Goal: Task Accomplishment & Management: Manage account settings

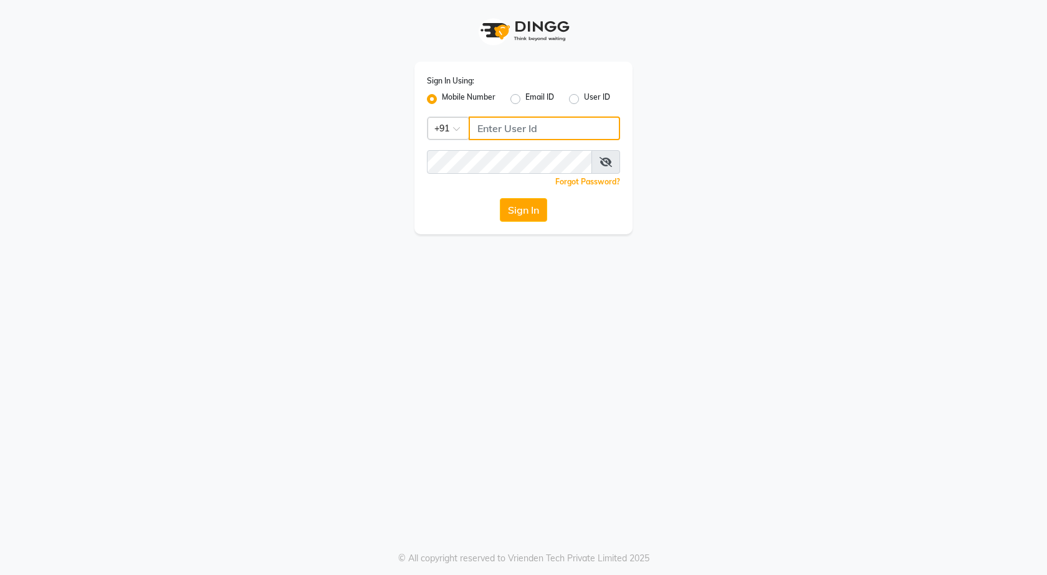
click at [599, 129] on input "Username" at bounding box center [543, 128] width 151 height 24
drag, startPoint x: 541, startPoint y: 128, endPoint x: 460, endPoint y: 128, distance: 81.0
click at [460, 128] on div "Country Code × +91 8600160369" at bounding box center [523, 128] width 193 height 24
type input "8600160369"
click at [521, 202] on button "Sign In" at bounding box center [523, 210] width 47 height 24
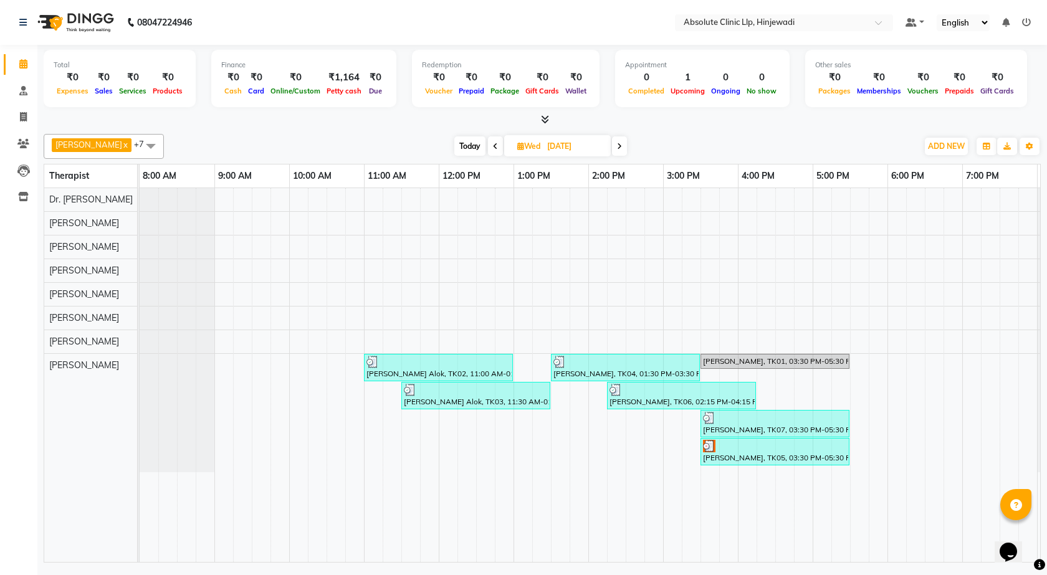
click at [456, 140] on span "Today" at bounding box center [469, 145] width 31 height 19
type input "02-09-2025"
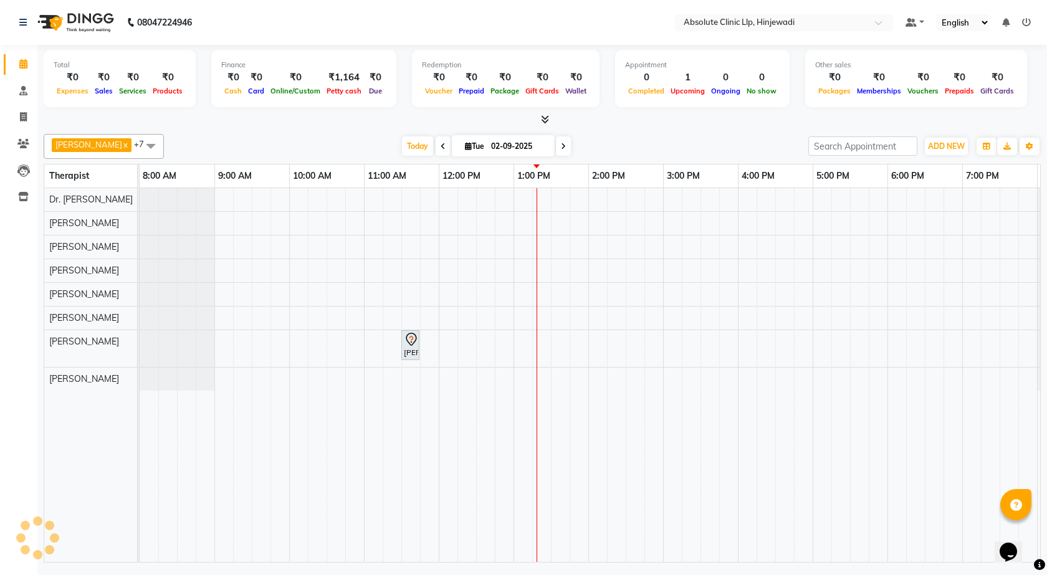
scroll to position [0, 72]
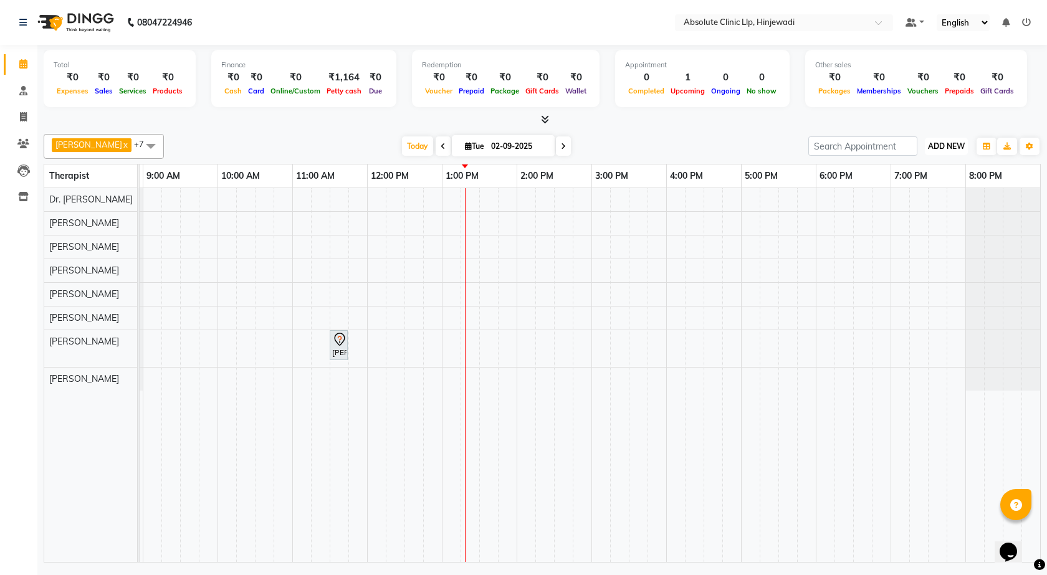
click at [951, 146] on span "ADD NEW" at bounding box center [946, 145] width 37 height 9
click at [904, 199] on link "Add Client" at bounding box center [917, 202] width 98 height 16
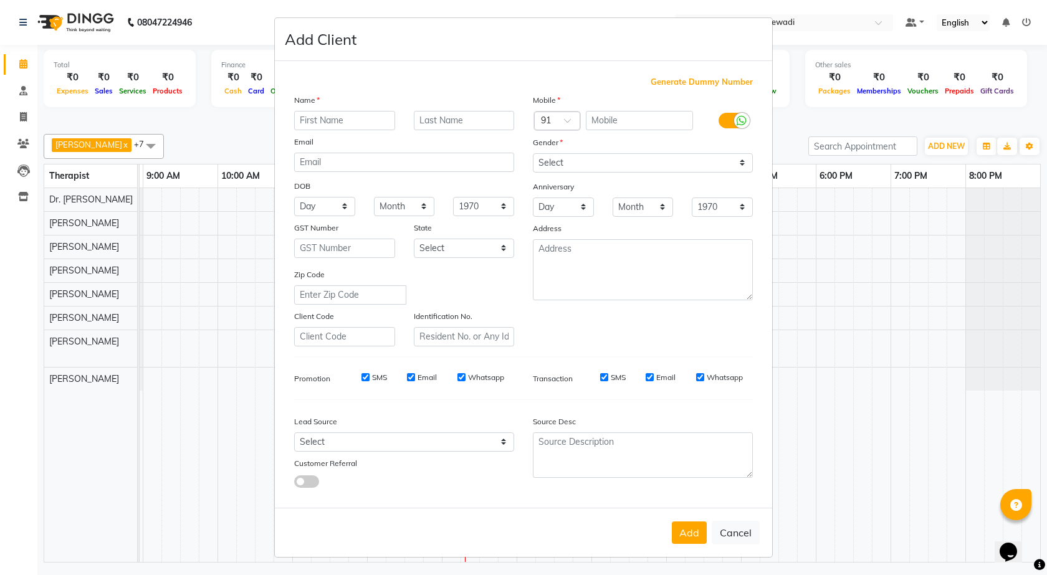
click at [363, 116] on input "text" at bounding box center [344, 120] width 101 height 19
type input "Kritika"
type input "Rai"
click at [666, 124] on input "text" at bounding box center [640, 120] width 108 height 19
type input "9889887572"
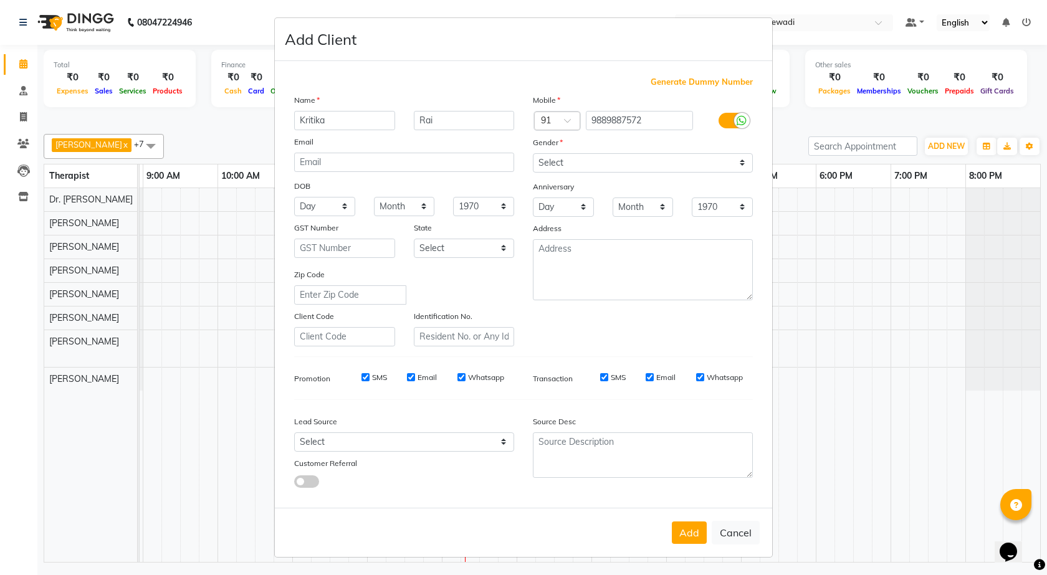
click at [625, 151] on div "Gender" at bounding box center [642, 144] width 239 height 17
click at [597, 161] on select "Select Male Female Other Prefer Not To Say" at bounding box center [643, 162] width 220 height 19
select select "female"
click at [533, 153] on select "Select Male Female Other Prefer Not To Say" at bounding box center [643, 162] width 220 height 19
click at [700, 529] on button "Add" at bounding box center [689, 532] width 35 height 22
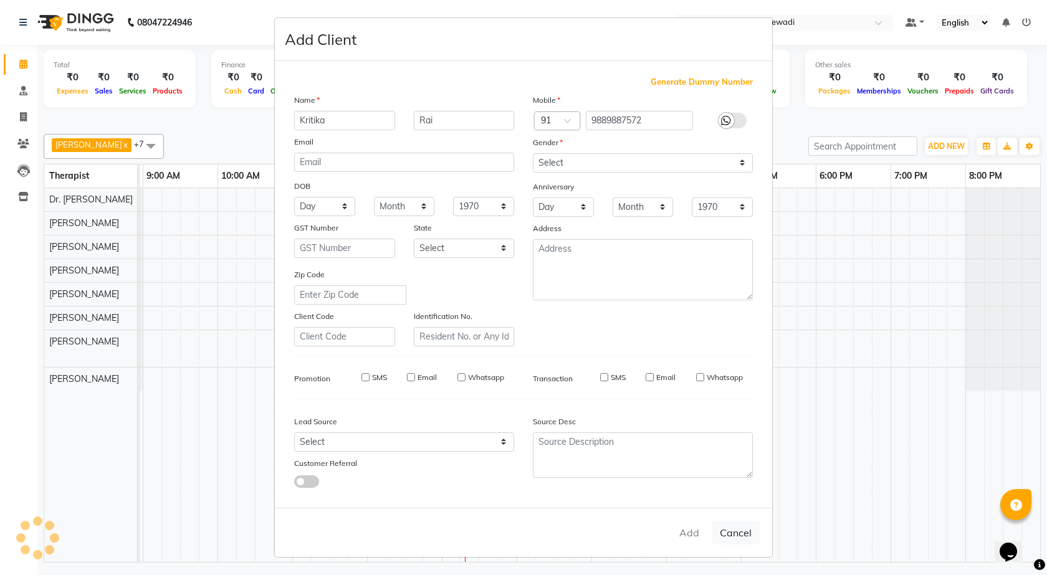
select select
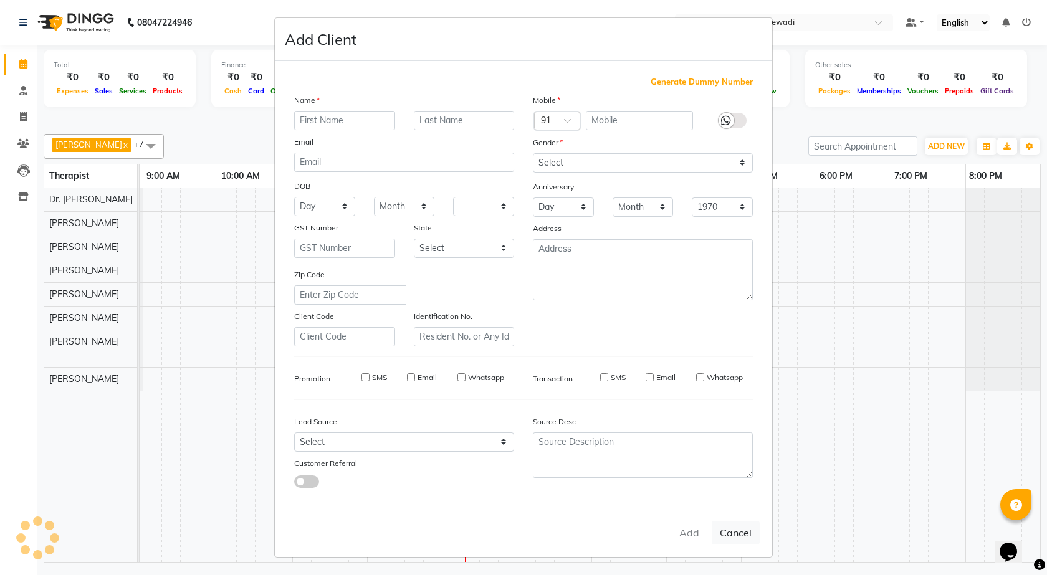
select select
checkbox input "false"
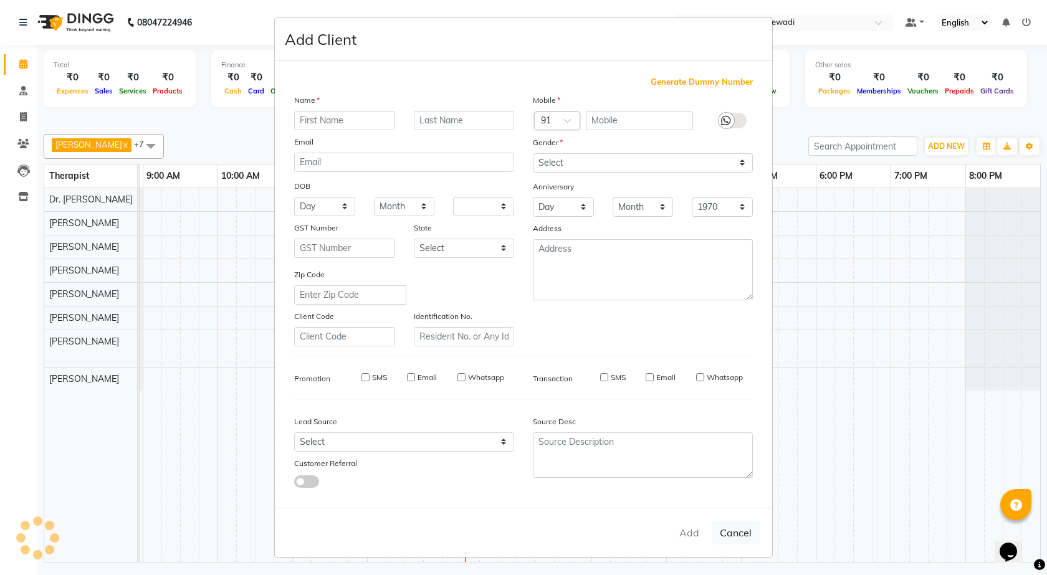
checkbox input "false"
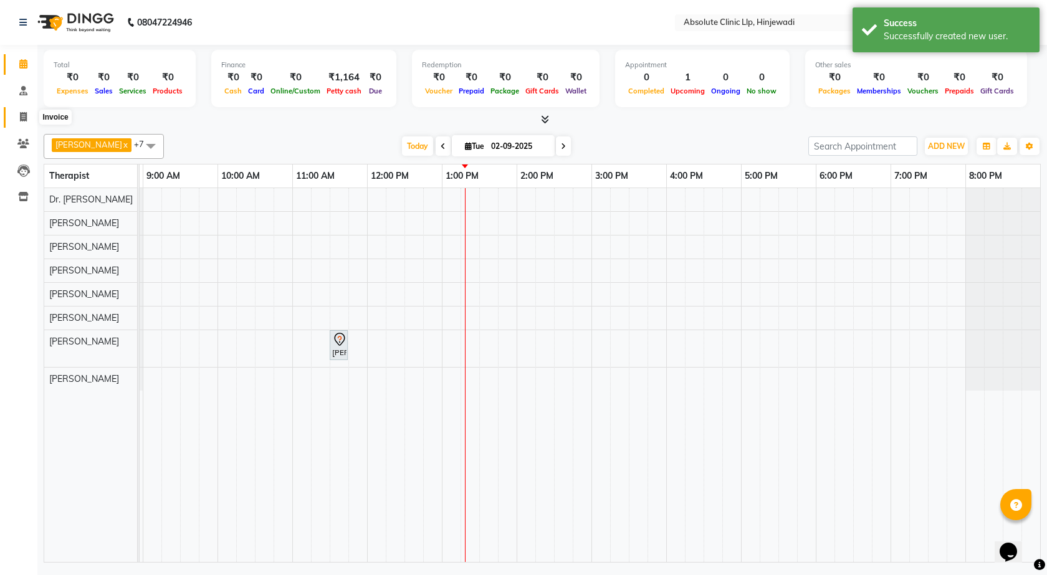
click at [19, 116] on span at bounding box center [23, 117] width 22 height 14
select select "service"
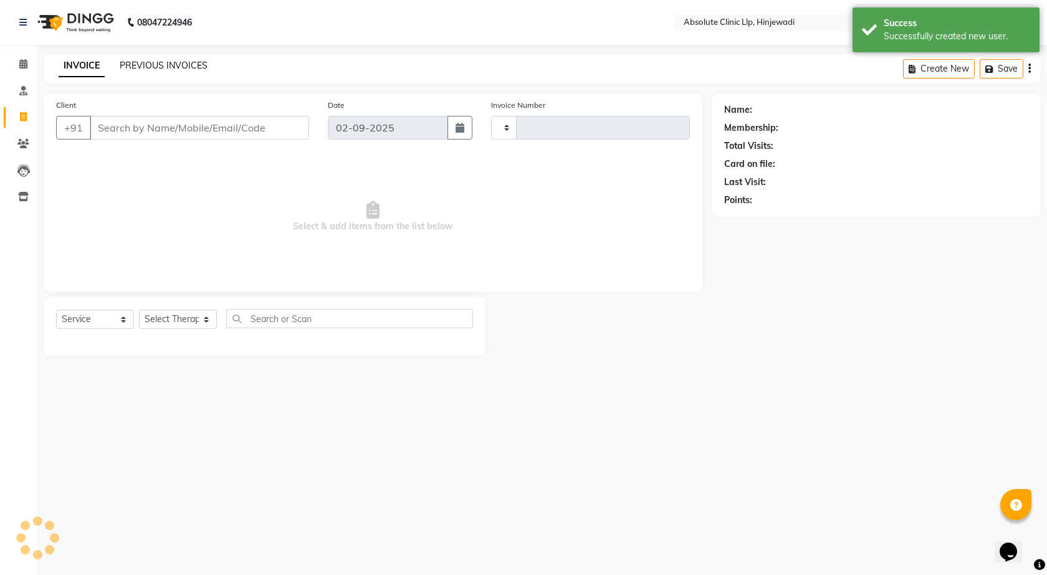
click at [186, 65] on link "PREVIOUS INVOICES" at bounding box center [164, 65] width 88 height 11
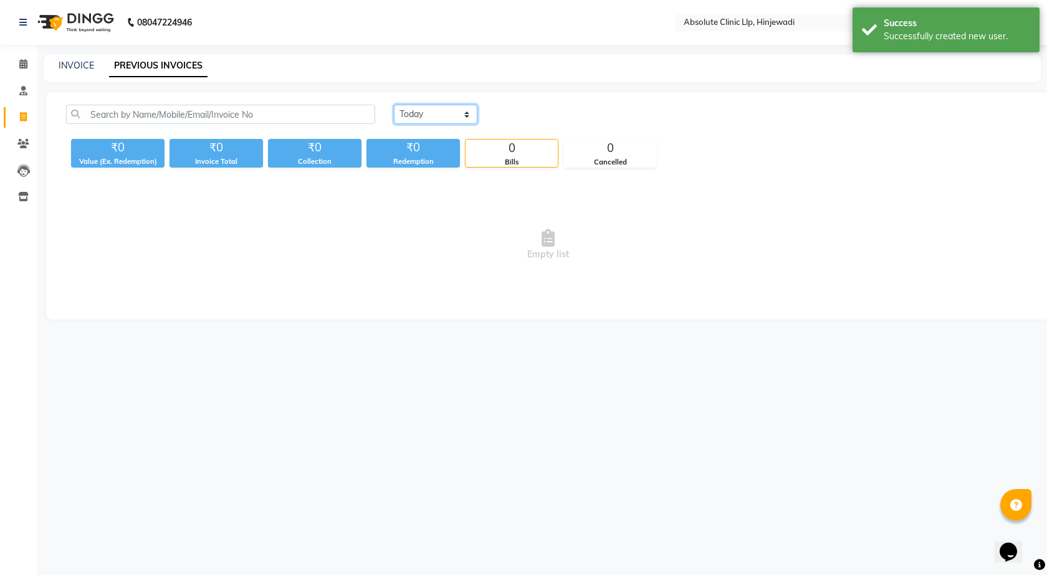
click at [460, 110] on select "Today Yesterday Custom Range" at bounding box center [435, 114] width 83 height 19
select select "yesterday"
click at [394, 105] on select "Today Yesterday Custom Range" at bounding box center [435, 114] width 83 height 19
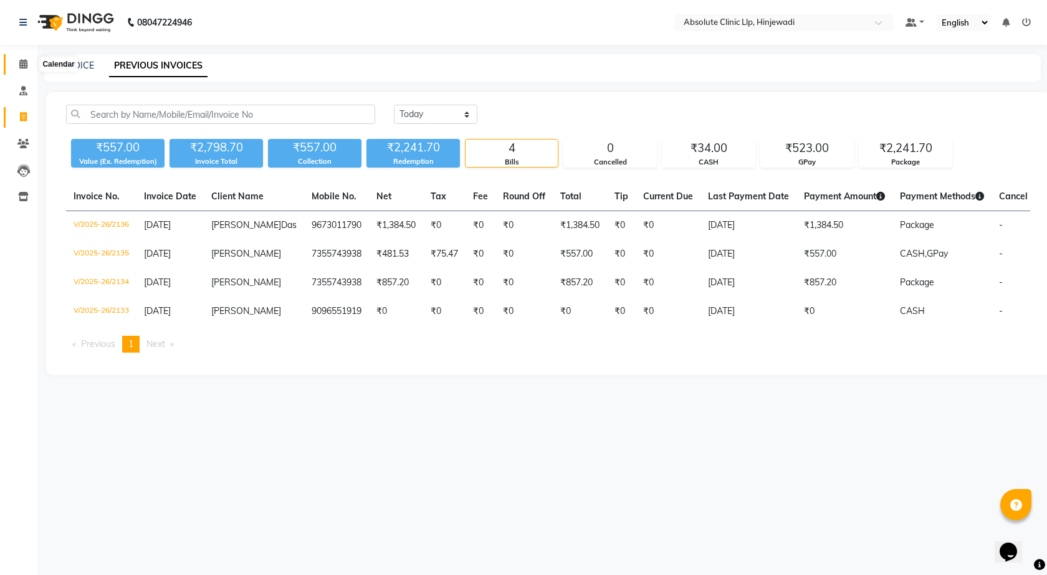
click at [24, 60] on icon at bounding box center [23, 63] width 8 height 9
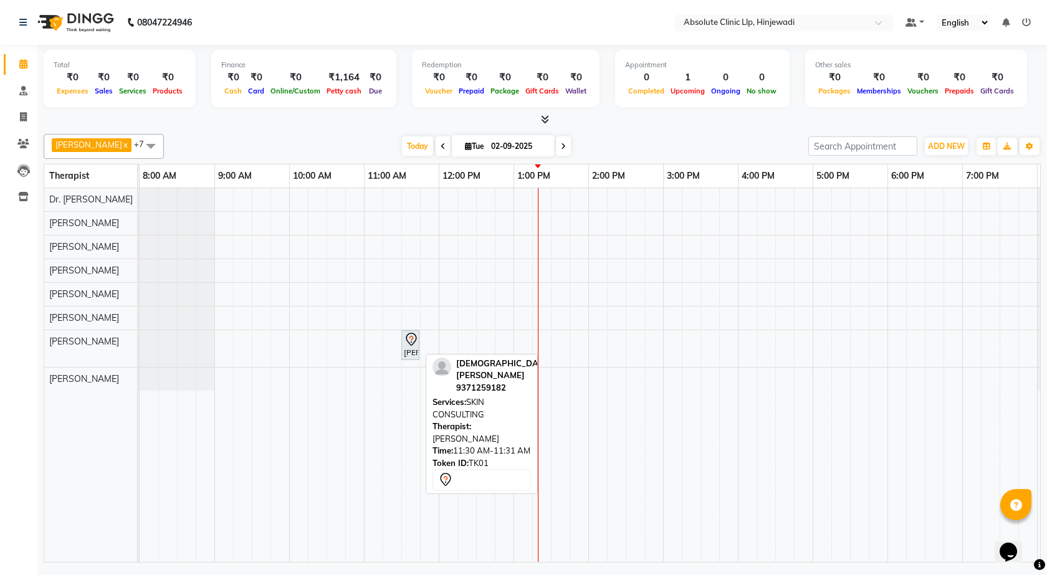
click at [411, 339] on icon at bounding box center [411, 339] width 15 height 15
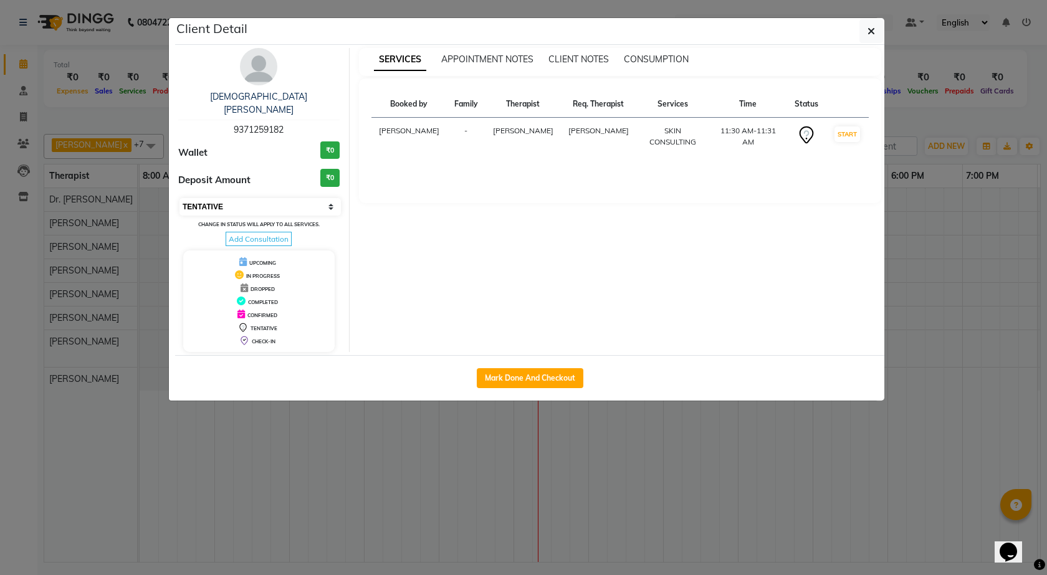
click at [300, 198] on select "Select IN SERVICE CONFIRMED TENTATIVE CHECK IN MARK DONE DROPPED UPCOMING" at bounding box center [259, 206] width 161 height 17
select select "2"
click at [179, 198] on select "Select IN SERVICE CONFIRMED TENTATIVE CHECK IN MARK DONE DROPPED UPCOMING" at bounding box center [259, 206] width 161 height 17
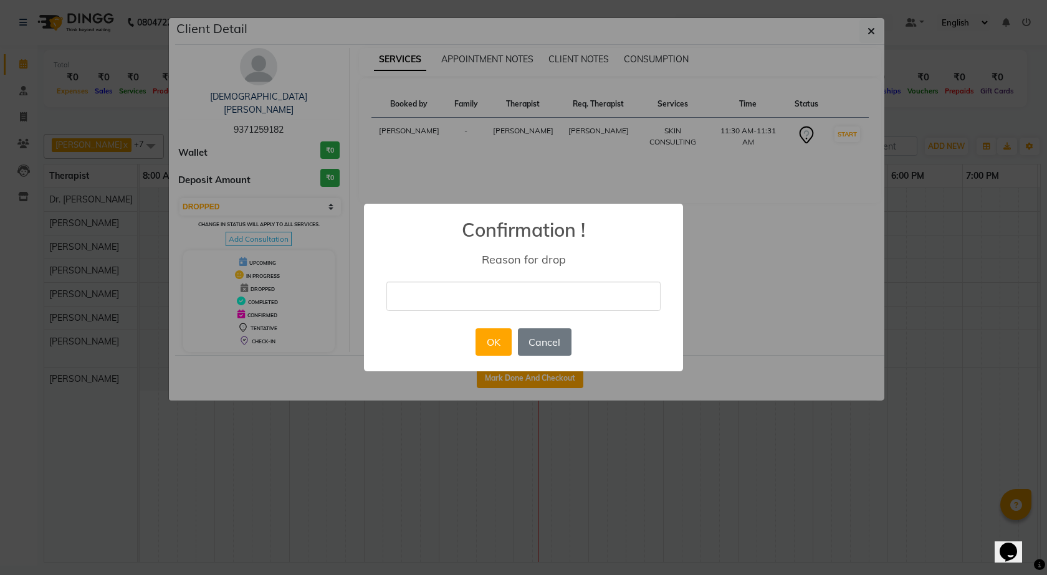
click at [487, 291] on input "text" at bounding box center [523, 296] width 274 height 29
type input "Not coming"
click at [487, 337] on button "OK" at bounding box center [493, 341] width 36 height 27
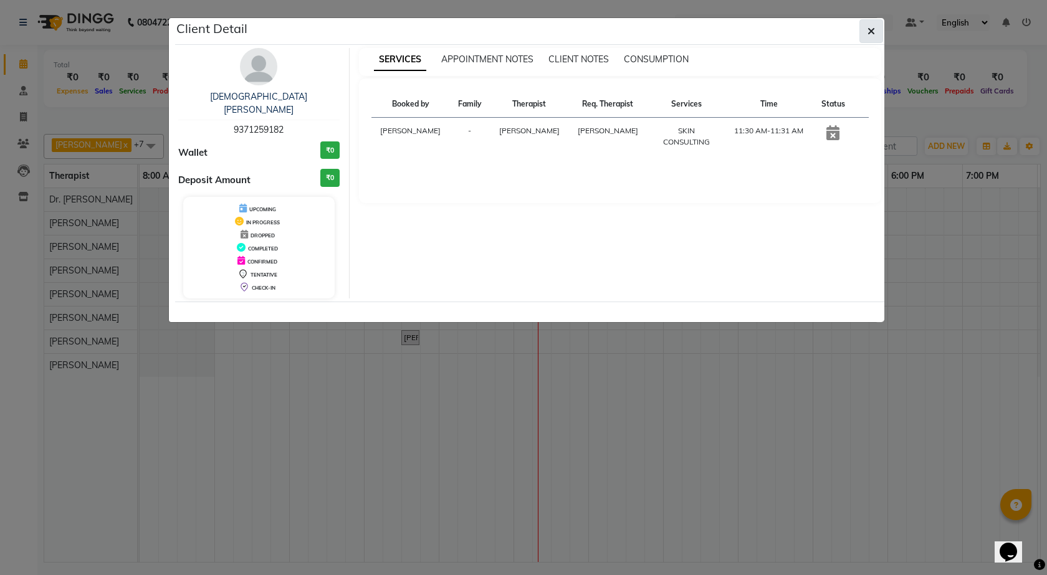
click at [867, 34] on button "button" at bounding box center [871, 31] width 24 height 24
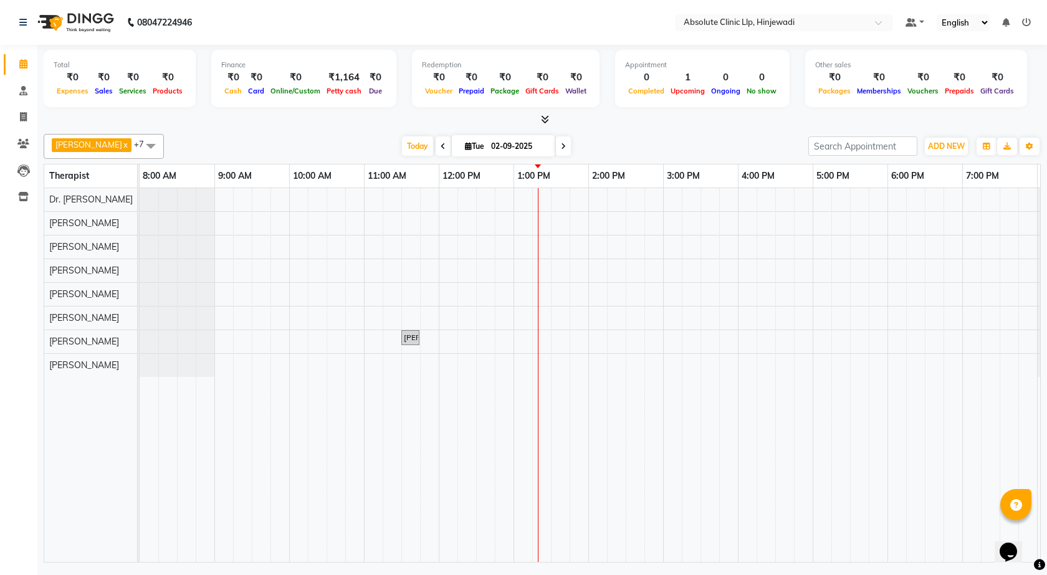
click at [556, 142] on span at bounding box center [563, 145] width 15 height 19
type input "03-09-2025"
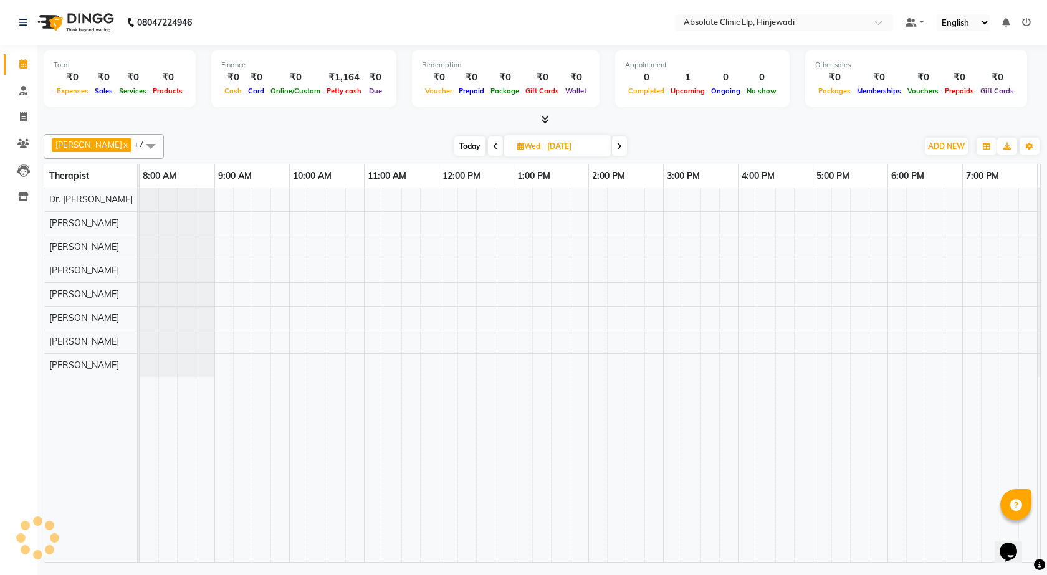
scroll to position [0, 72]
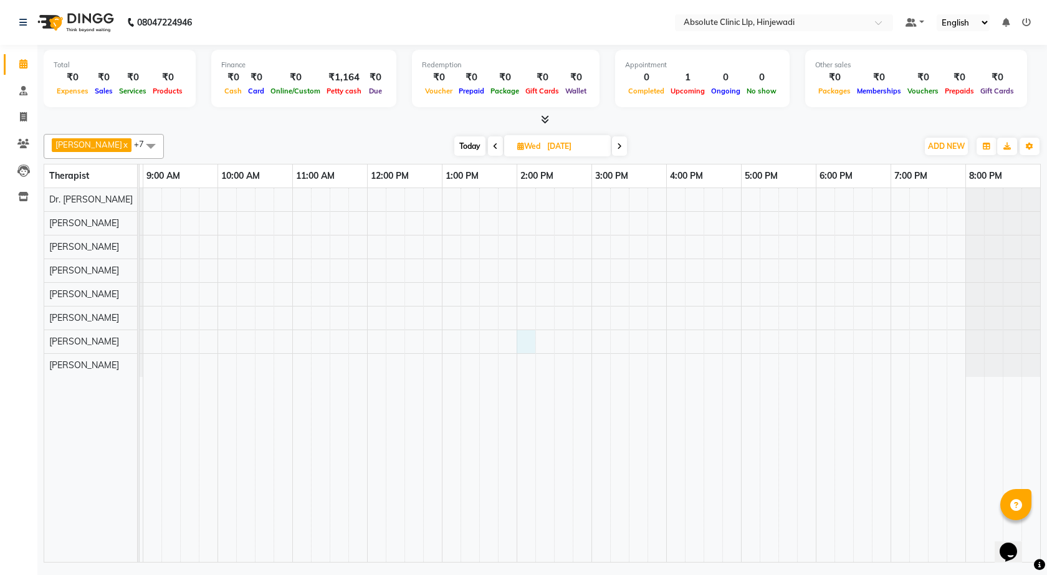
click at [522, 337] on div at bounding box center [554, 375] width 972 height 374
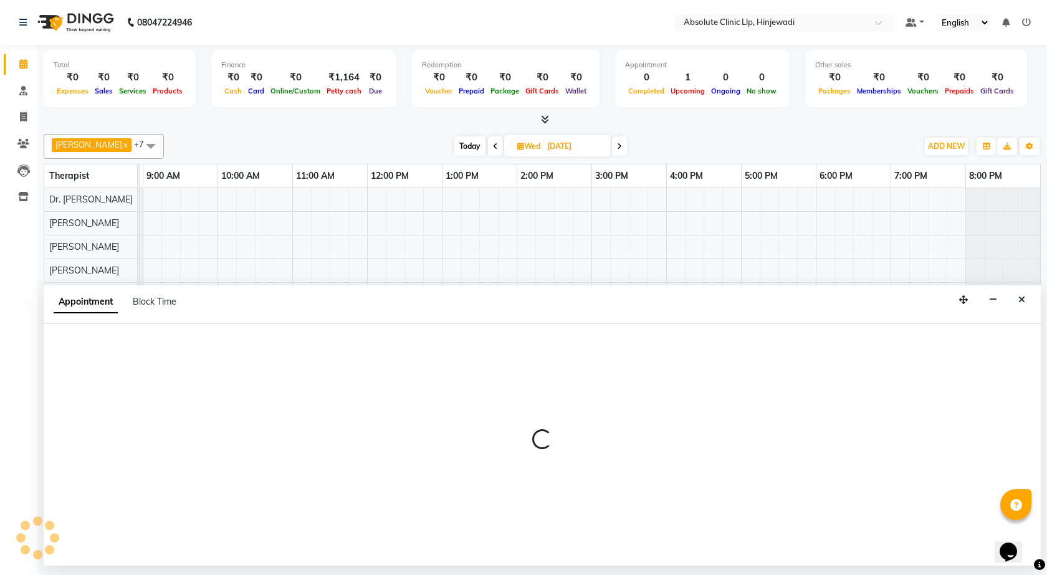
select select "44044"
select select "tentative"
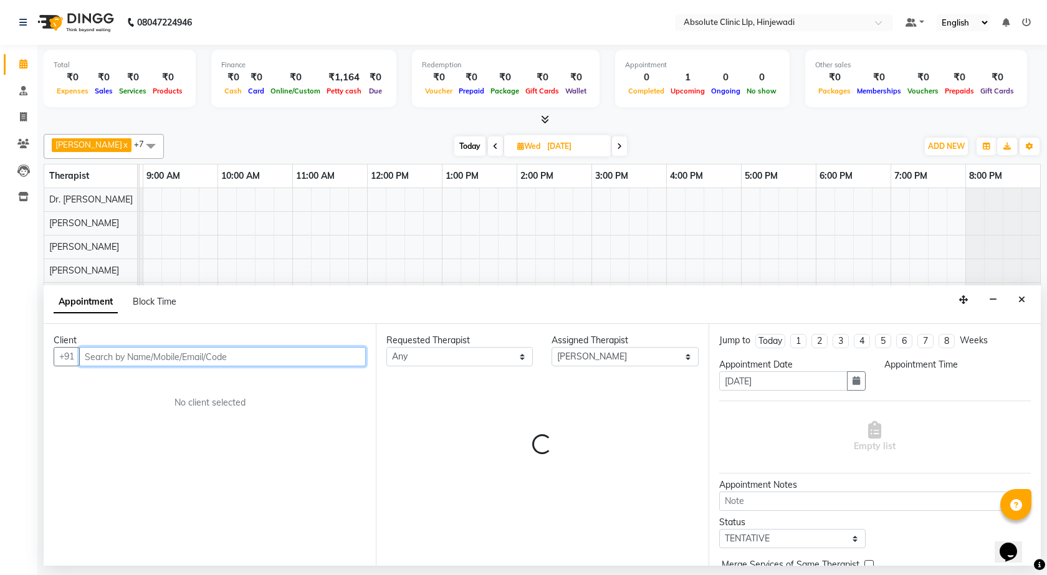
select select "840"
click at [221, 352] on input "text" at bounding box center [222, 356] width 287 height 19
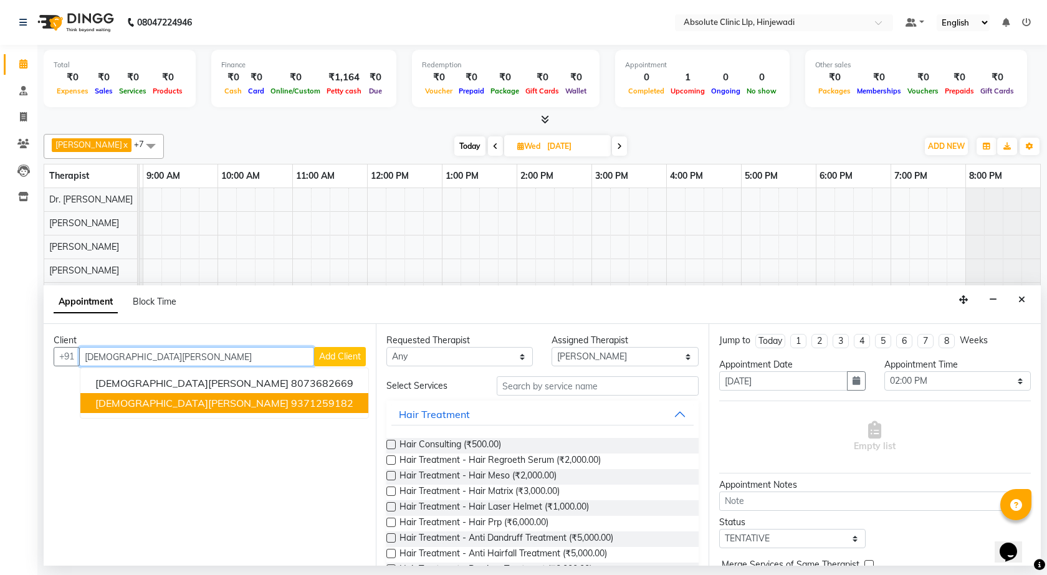
click at [291, 397] on ngb-highlight "9371259182" at bounding box center [322, 403] width 62 height 12
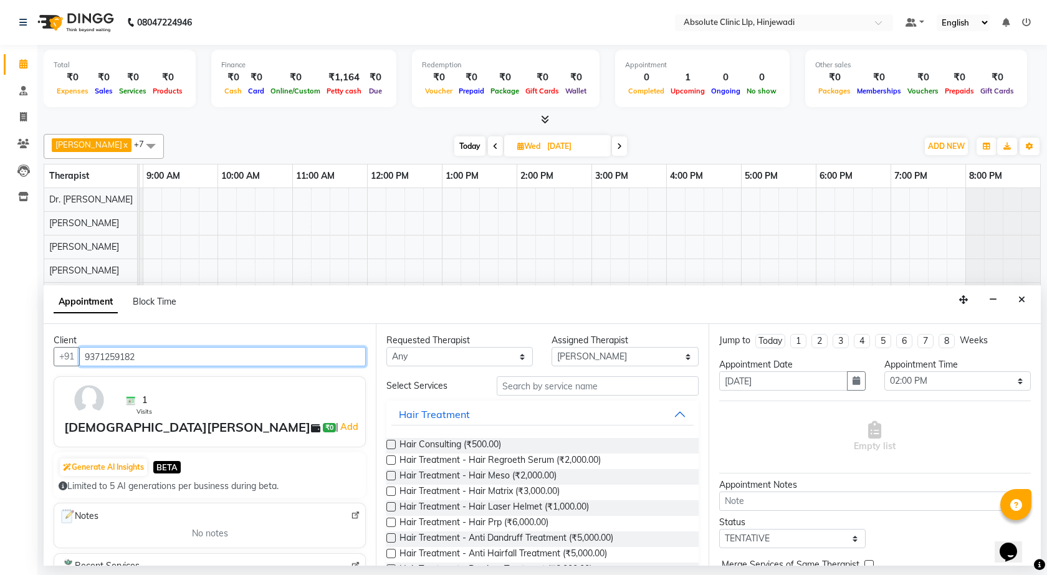
type input "9371259182"
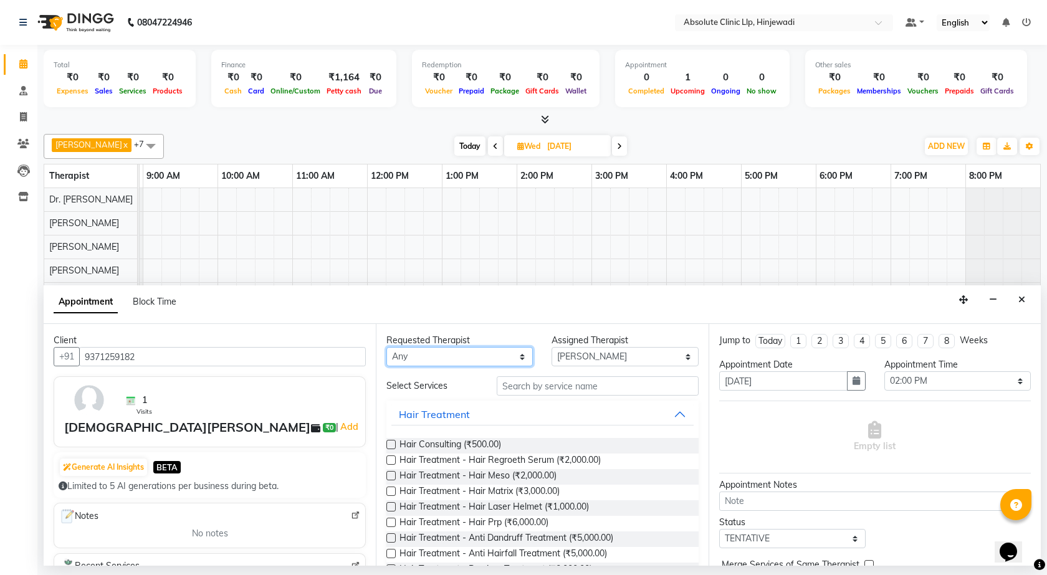
click at [501, 351] on select "Any Amruta Gosavi DHANANJAY SAMBHAJIRAO PATIL Dr. Bharti Patil Dr. Kalpna Nagar…" at bounding box center [459, 356] width 146 height 19
select select "44044"
click at [386, 347] on select "Any Amruta Gosavi DHANANJAY SAMBHAJIRAO PATIL Dr. Bharti Patil Dr. Kalpna Nagar…" at bounding box center [459, 356] width 146 height 19
click at [554, 387] on input "text" at bounding box center [597, 385] width 202 height 19
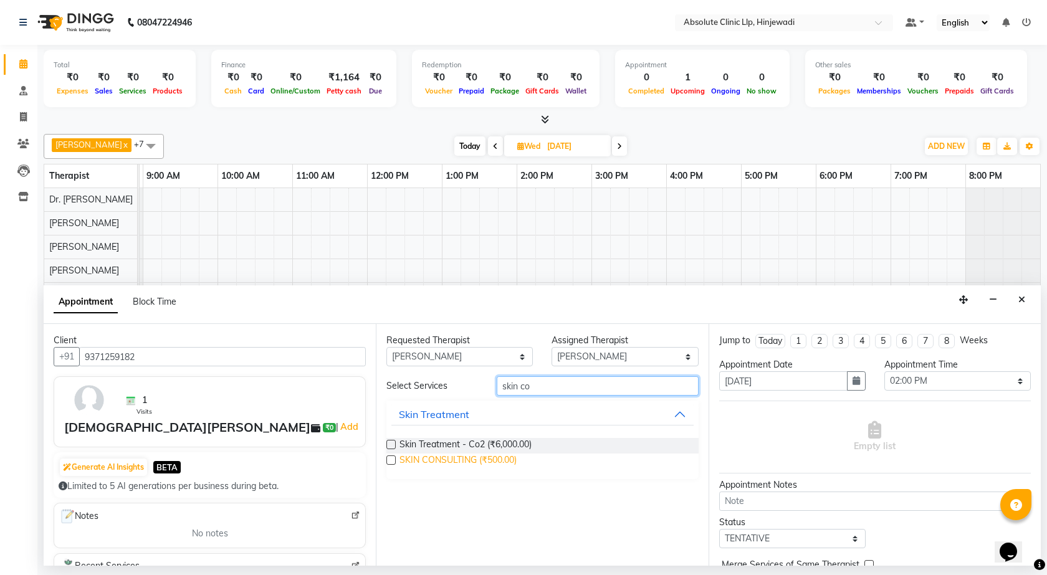
type input "skin co"
click at [501, 462] on span "SKIN CONSULTING (₹500.00)" at bounding box center [457, 462] width 117 height 16
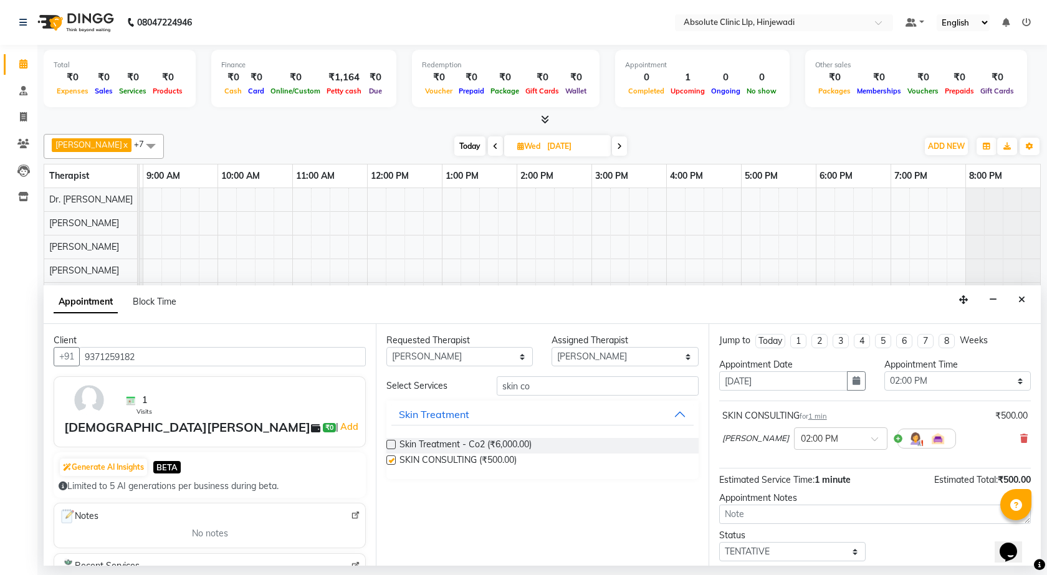
checkbox input "false"
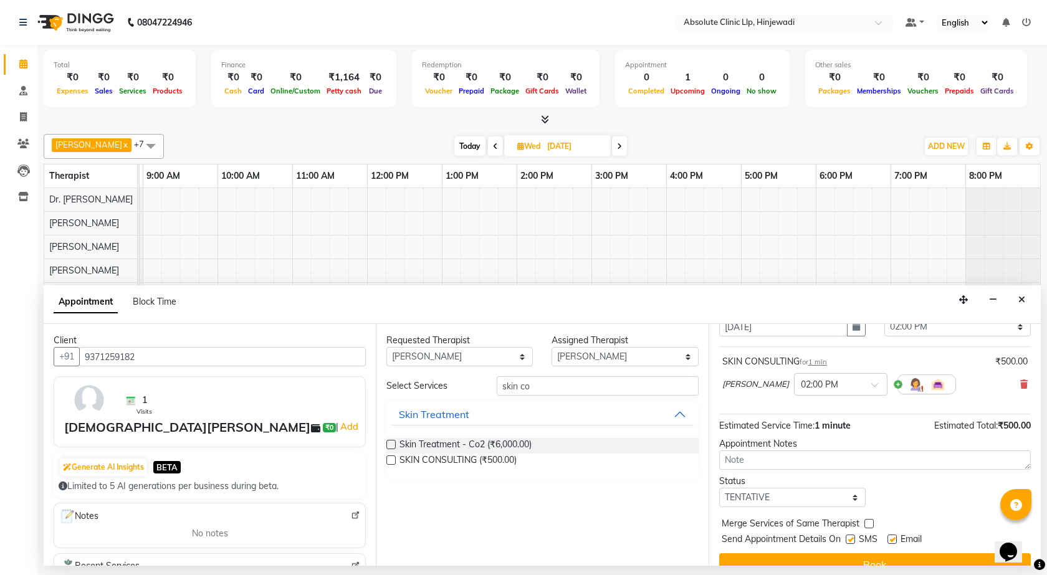
scroll to position [74, 0]
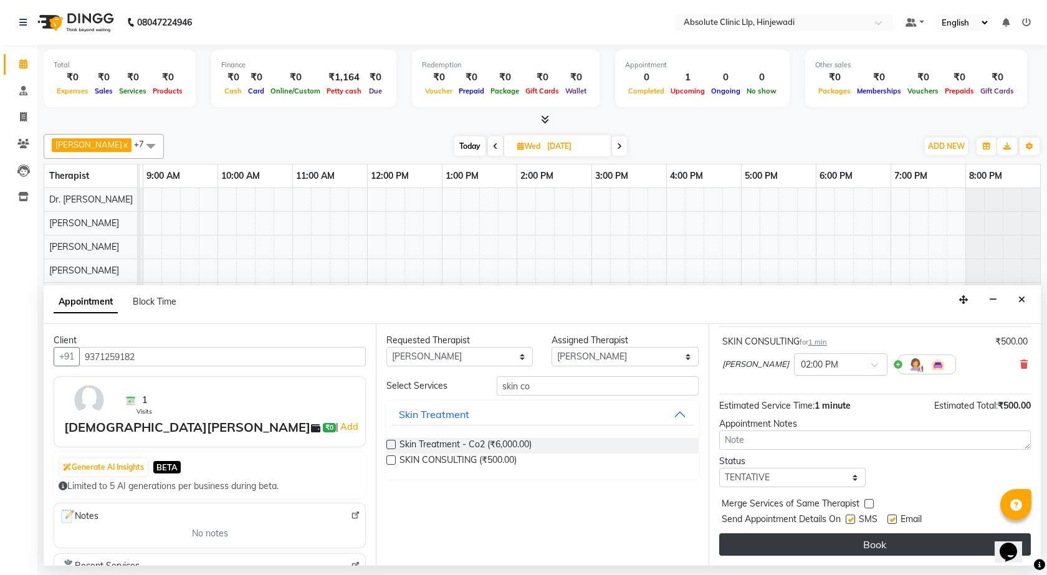
click at [920, 539] on button "Book" at bounding box center [874, 544] width 311 height 22
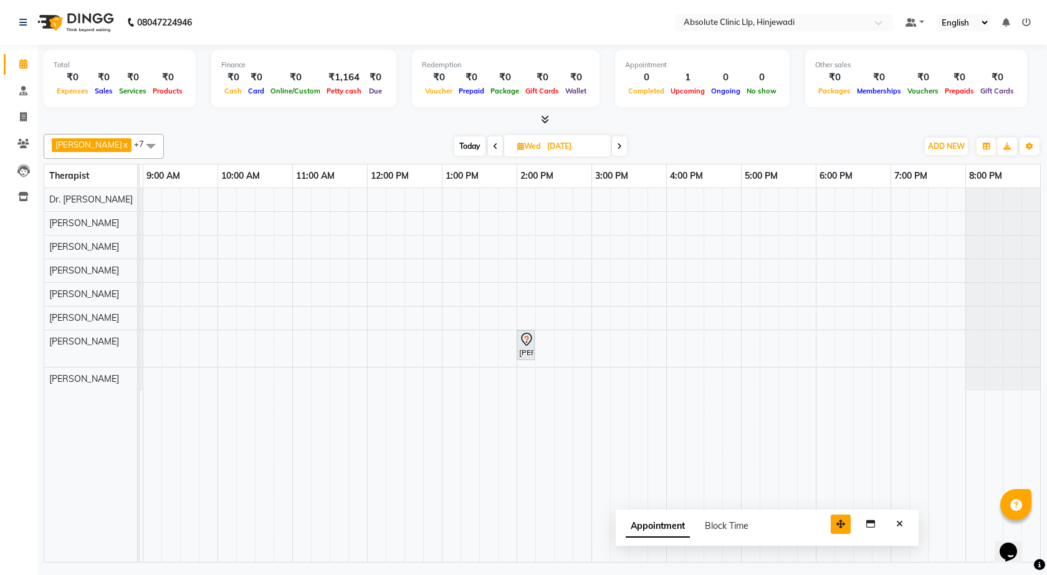
drag, startPoint x: 963, startPoint y: 549, endPoint x: 837, endPoint y: 528, distance: 128.2
click at [837, 528] on button "button" at bounding box center [840, 524] width 20 height 19
click at [899, 526] on button "Close" at bounding box center [895, 522] width 18 height 19
click at [19, 141] on icon at bounding box center [23, 143] width 12 height 9
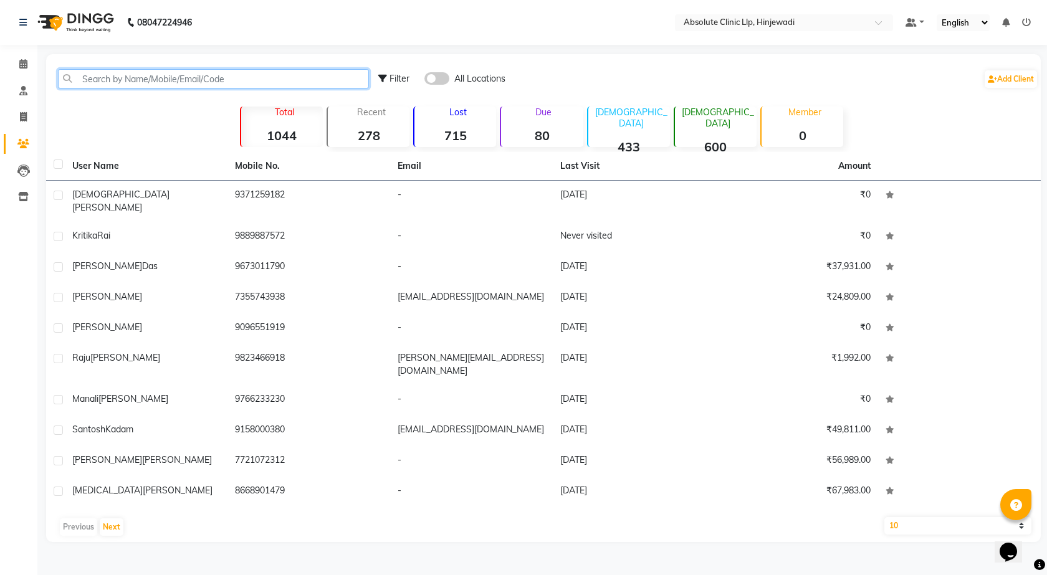
click at [168, 79] on input "text" at bounding box center [213, 78] width 311 height 19
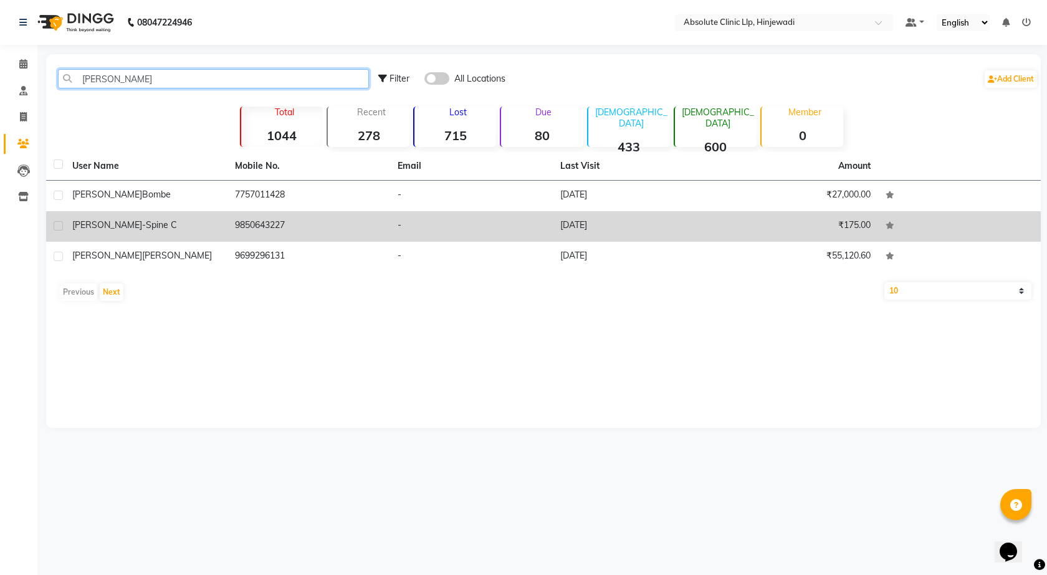
type input "tanaya"
click at [221, 232] on td "Tanaya Chinchalikar -Spine c" at bounding box center [146, 226] width 163 height 31
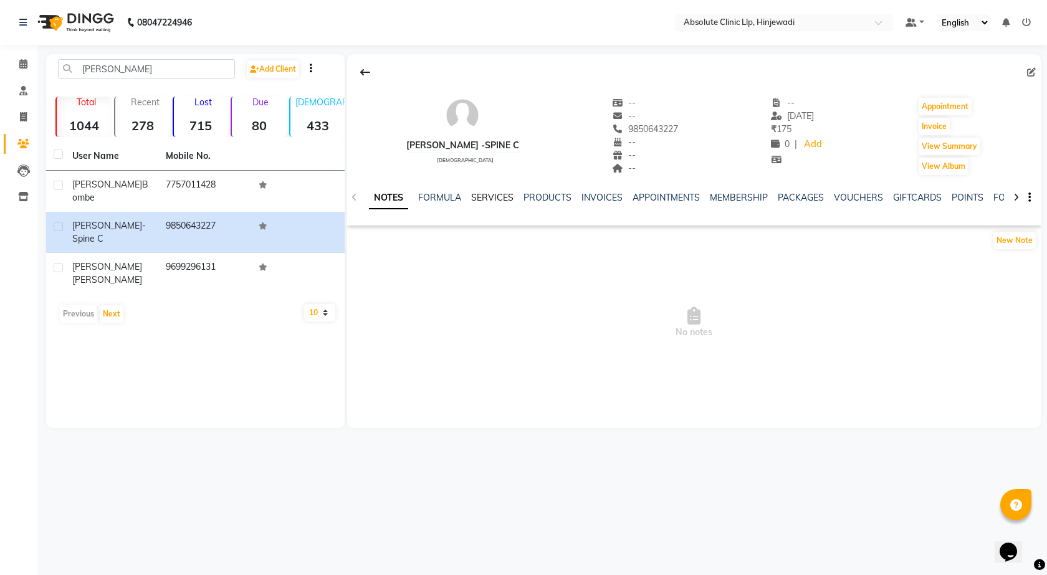
click at [495, 201] on link "SERVICES" at bounding box center [492, 197] width 42 height 11
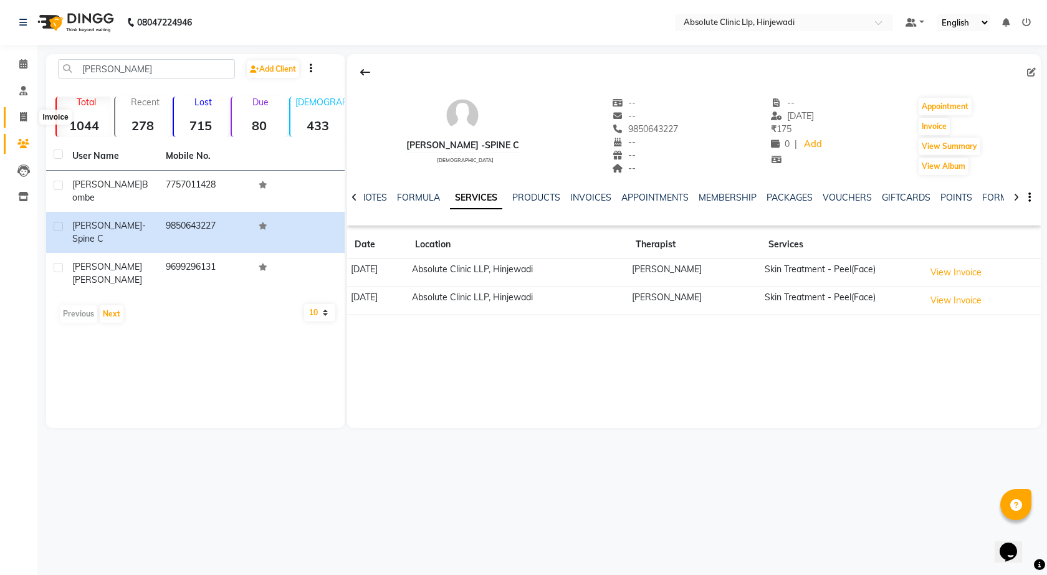
click at [20, 115] on icon at bounding box center [23, 116] width 7 height 9
select select "service"
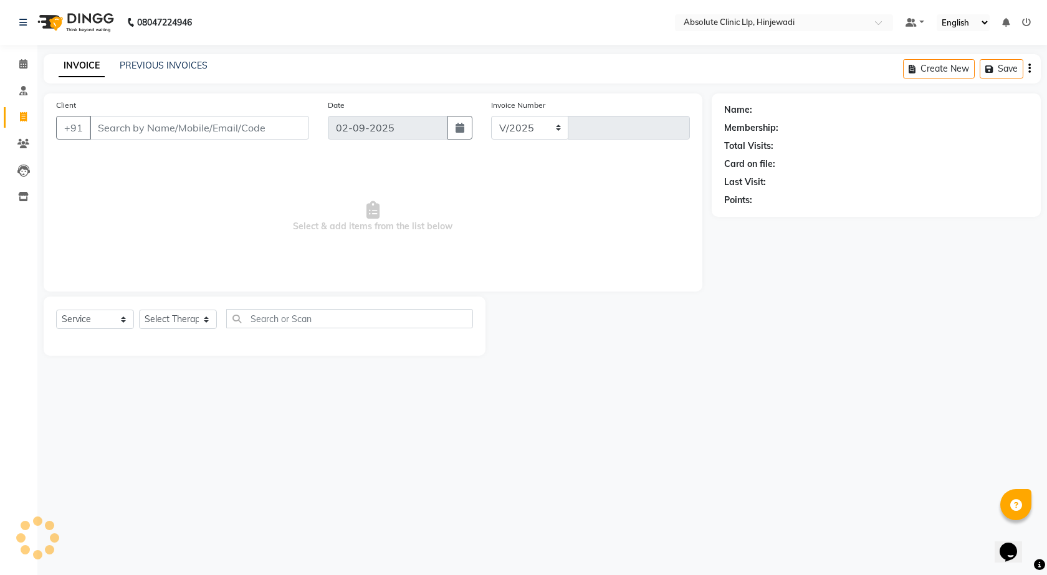
select select "5113"
type input "2137"
click at [148, 131] on input "Client" at bounding box center [199, 128] width 219 height 24
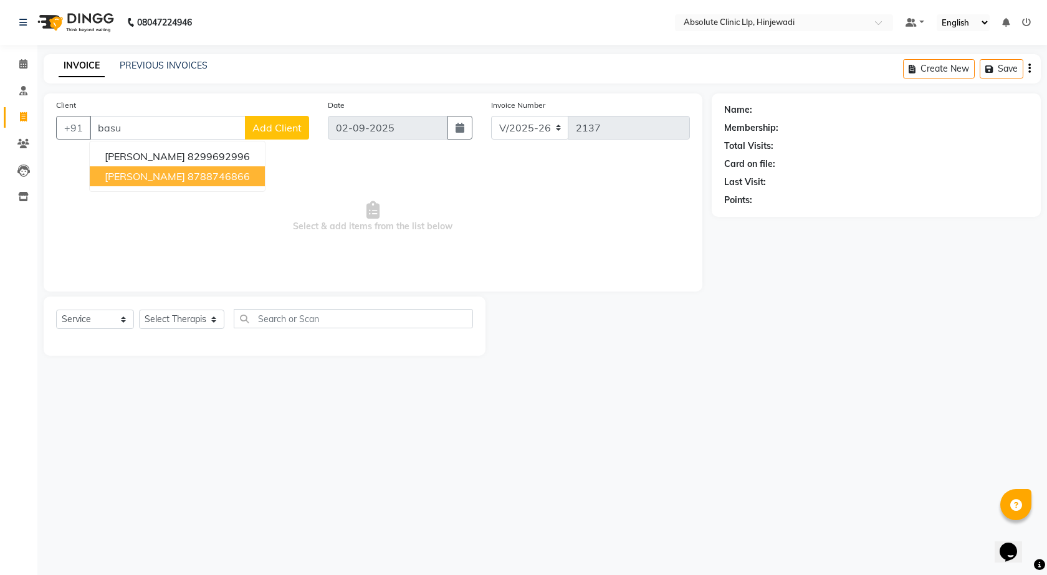
click at [151, 178] on span "Basudev Tiwari" at bounding box center [145, 176] width 80 height 12
type input "8788746866"
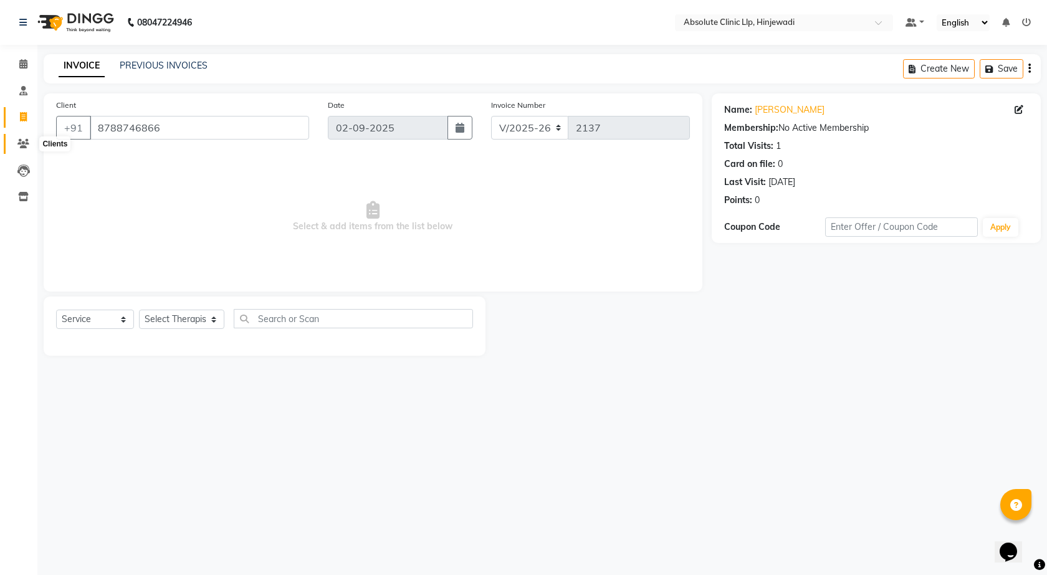
click at [22, 141] on icon at bounding box center [23, 143] width 12 height 9
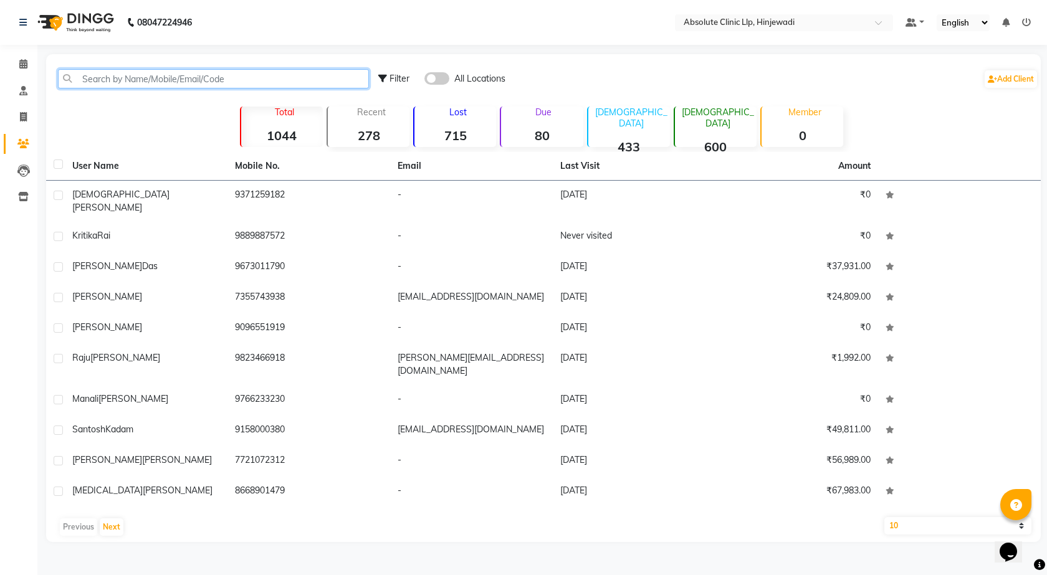
click at [168, 84] on input "text" at bounding box center [213, 78] width 311 height 19
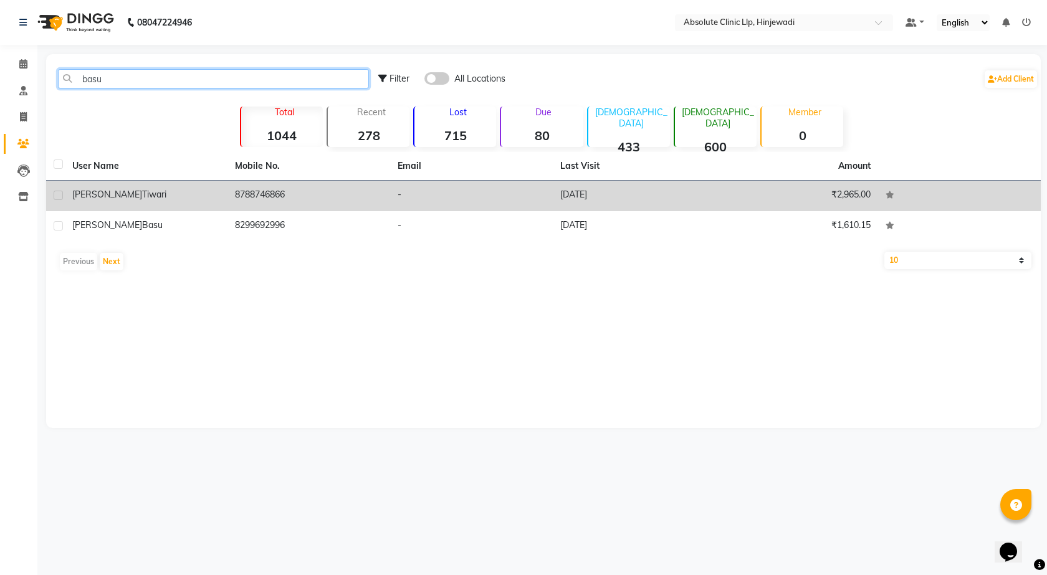
type input "basu"
click at [216, 185] on td "Basudev Tiwari" at bounding box center [146, 196] width 163 height 31
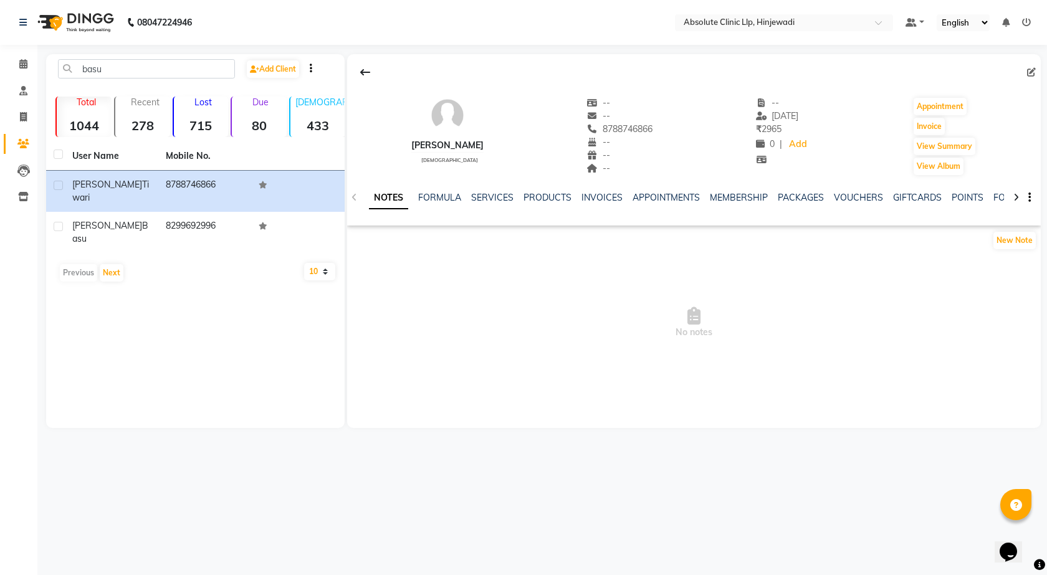
click at [539, 184] on div "NOTES FORMULA SERVICES PRODUCTS INVOICES APPOINTMENTS MEMBERSHIP PACKAGES VOUCH…" at bounding box center [693, 197] width 693 height 43
click at [541, 197] on link "PRODUCTS" at bounding box center [547, 197] width 48 height 11
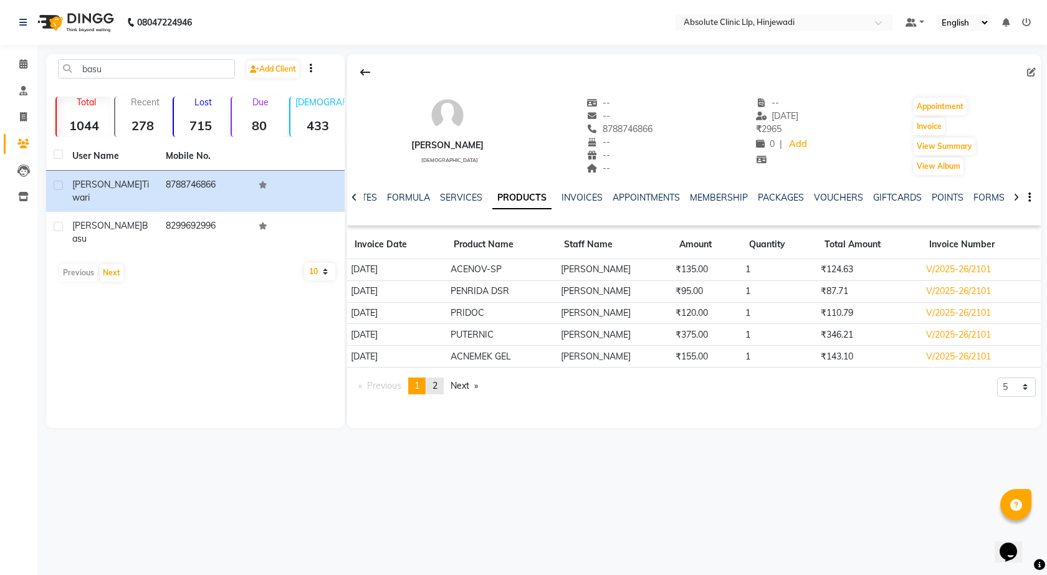
click at [435, 386] on span "2" at bounding box center [434, 385] width 5 height 11
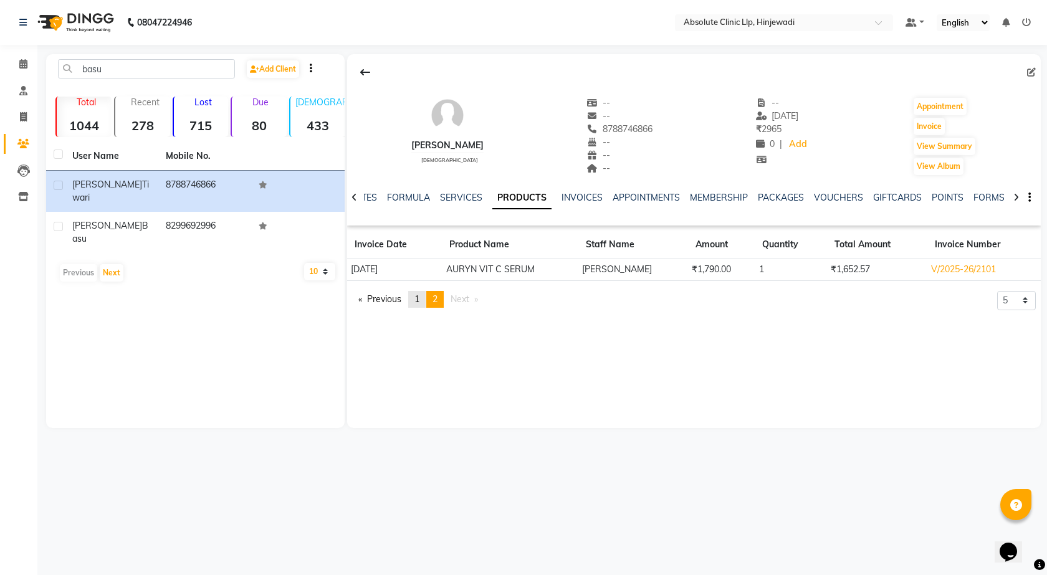
click at [420, 292] on link "page 1" at bounding box center [416, 299] width 17 height 17
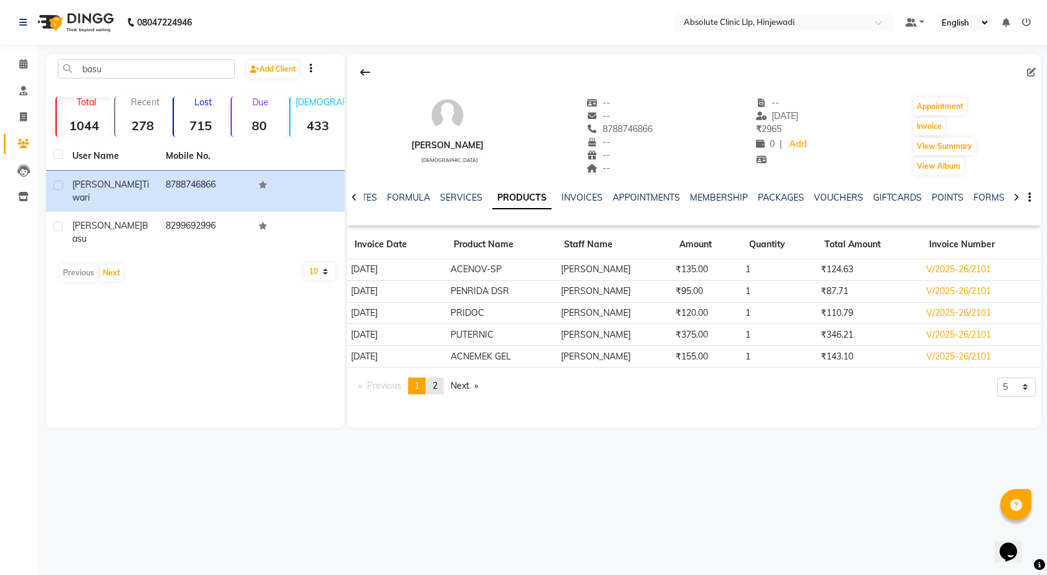
click at [435, 381] on span "2" at bounding box center [434, 385] width 5 height 11
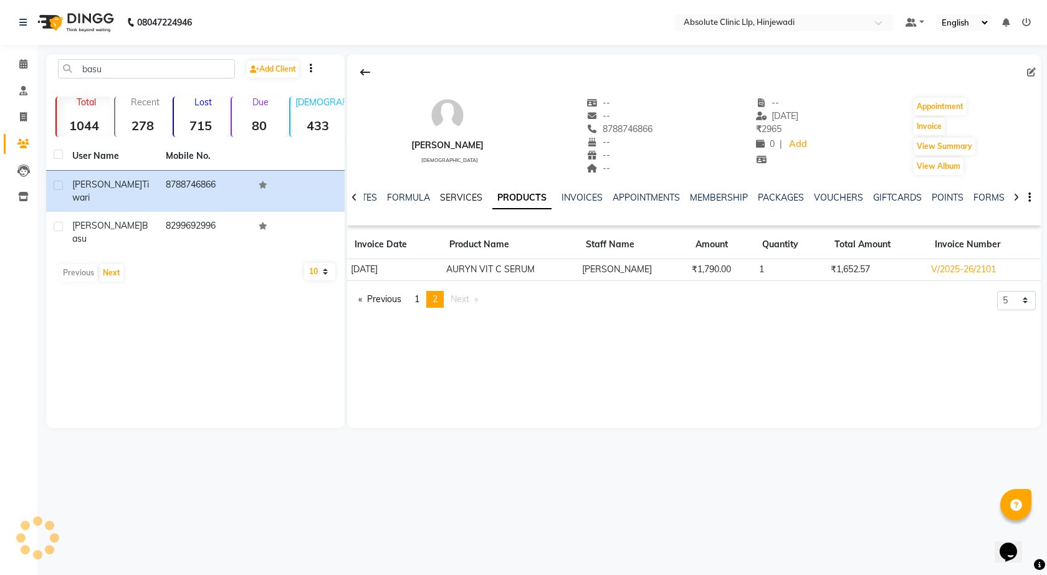
click at [472, 197] on link "SERVICES" at bounding box center [461, 197] width 42 height 11
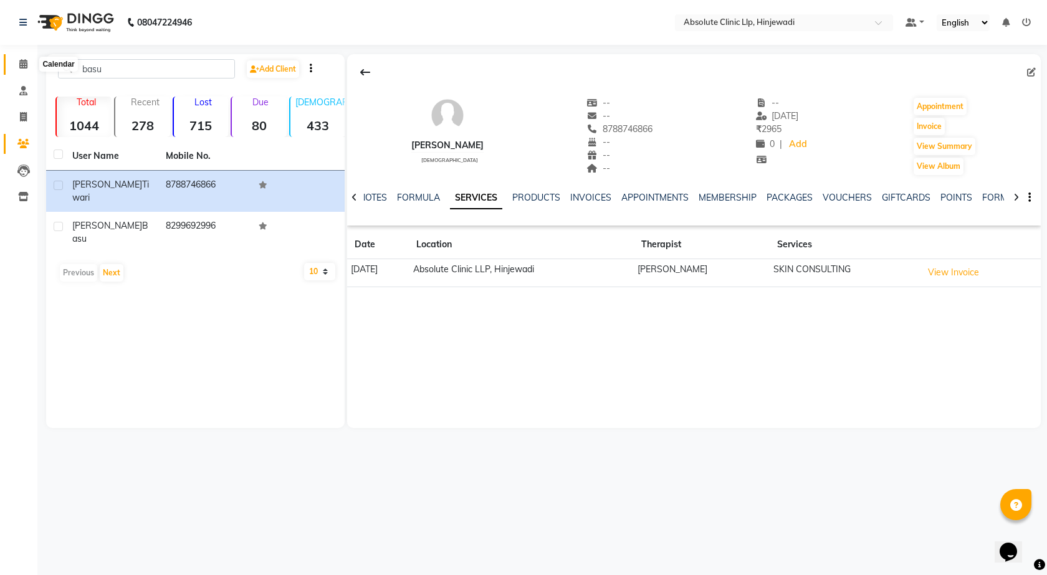
click at [22, 60] on icon at bounding box center [23, 63] width 8 height 9
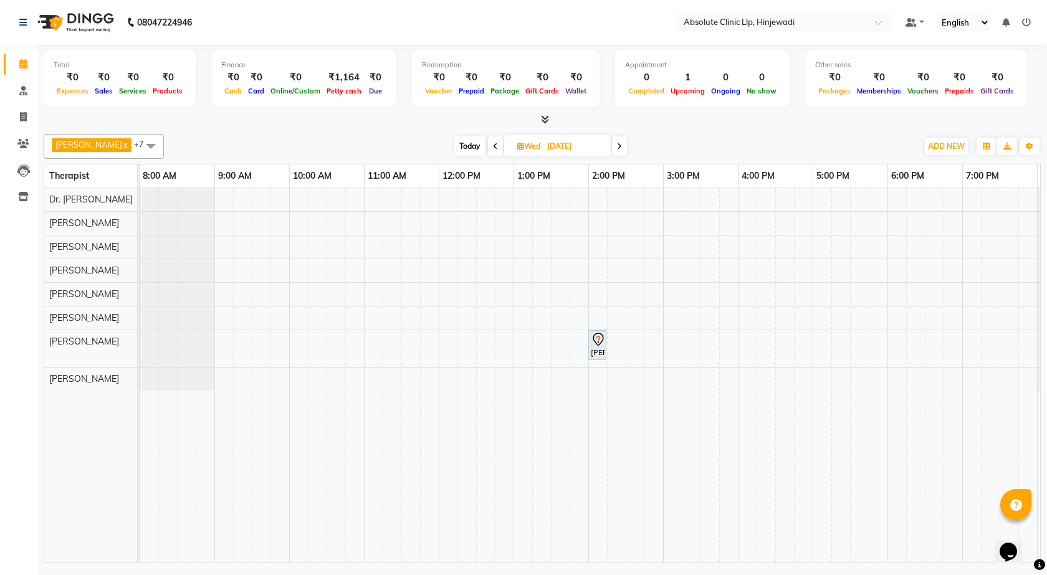
click at [463, 136] on div "Sachin Kale x Prerana Pawar x Sayali Nikumbh x DHANANJAY SAMBHAJIRAO PATIL x Dr…" at bounding box center [542, 146] width 997 height 25
click at [462, 145] on span "Today" at bounding box center [469, 145] width 31 height 19
type input "02-09-2025"
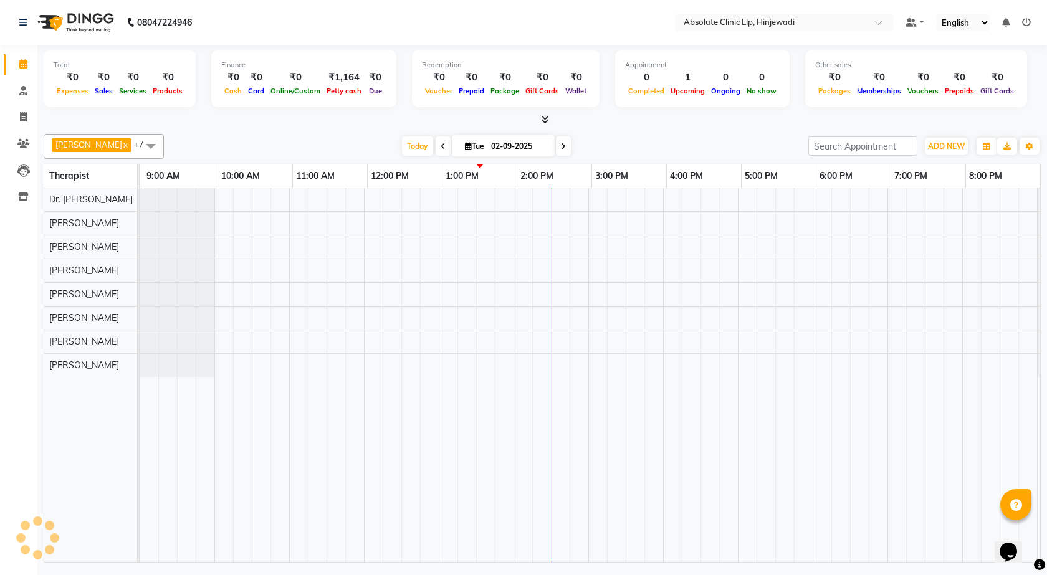
scroll to position [0, 72]
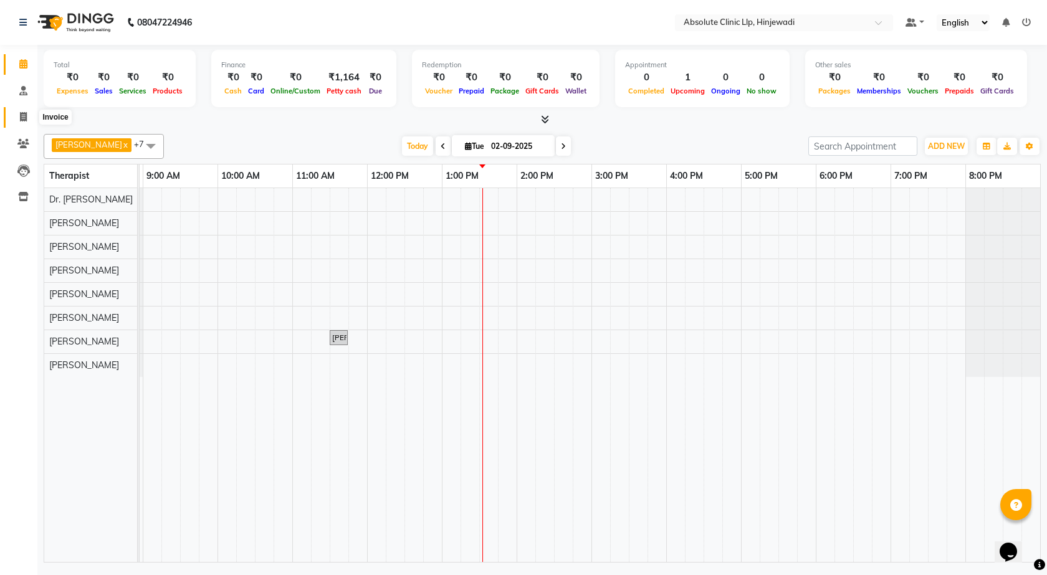
click at [27, 113] on icon at bounding box center [23, 116] width 7 height 9
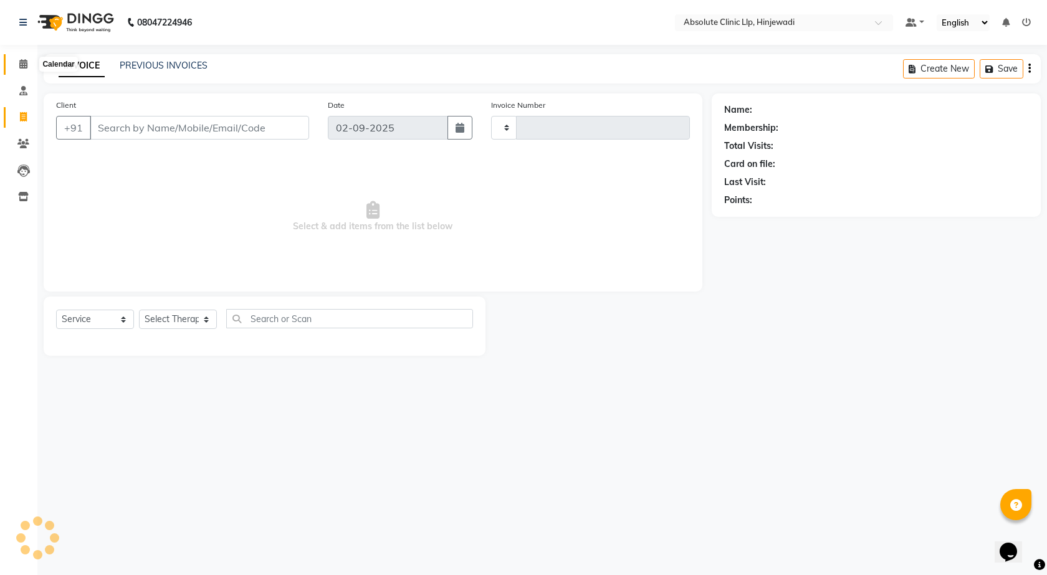
click at [25, 60] on icon at bounding box center [23, 63] width 8 height 9
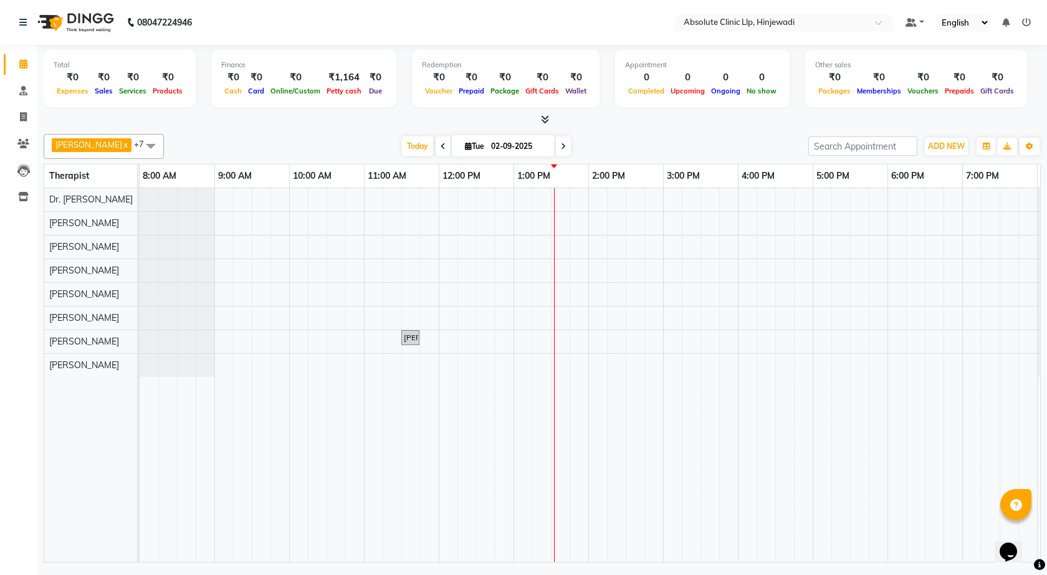
click at [520, 332] on div "Vaishnavi Kharde, TK01, 11:30 AM-11:31 AM, SKIN CONSULTING" at bounding box center [626, 375] width 972 height 374
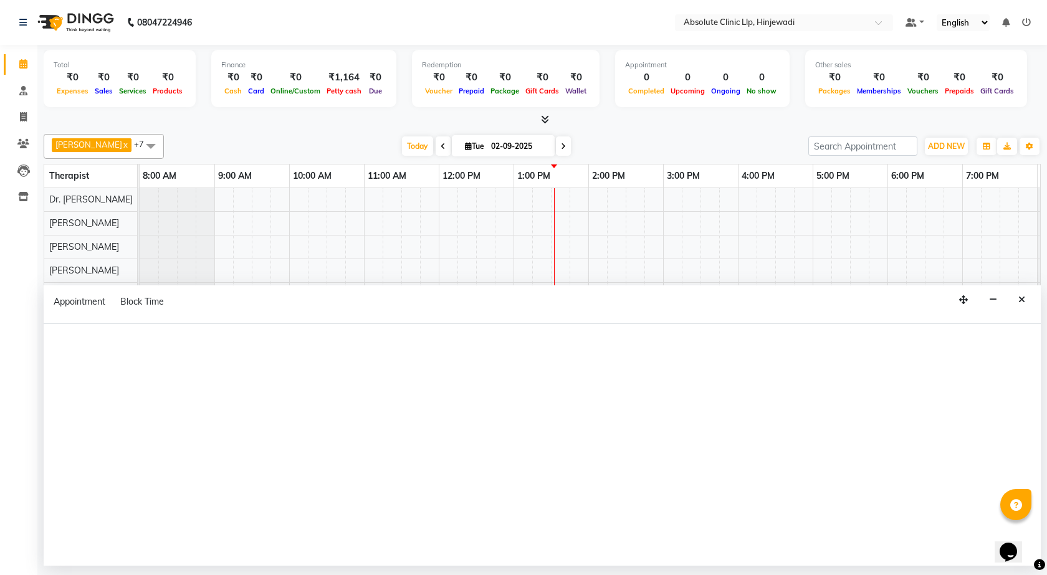
select select "44044"
select select "tentative"
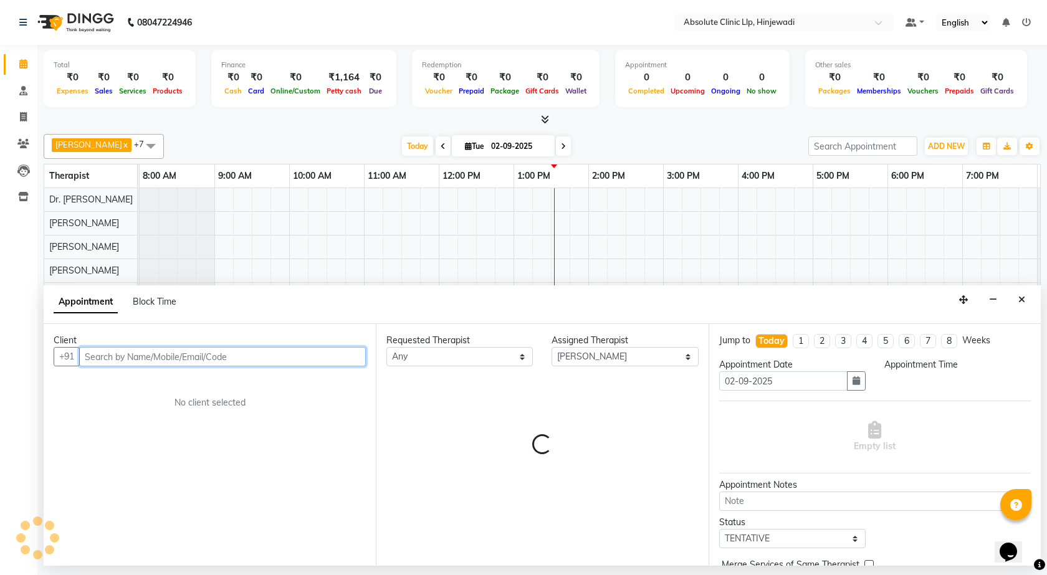
select select "780"
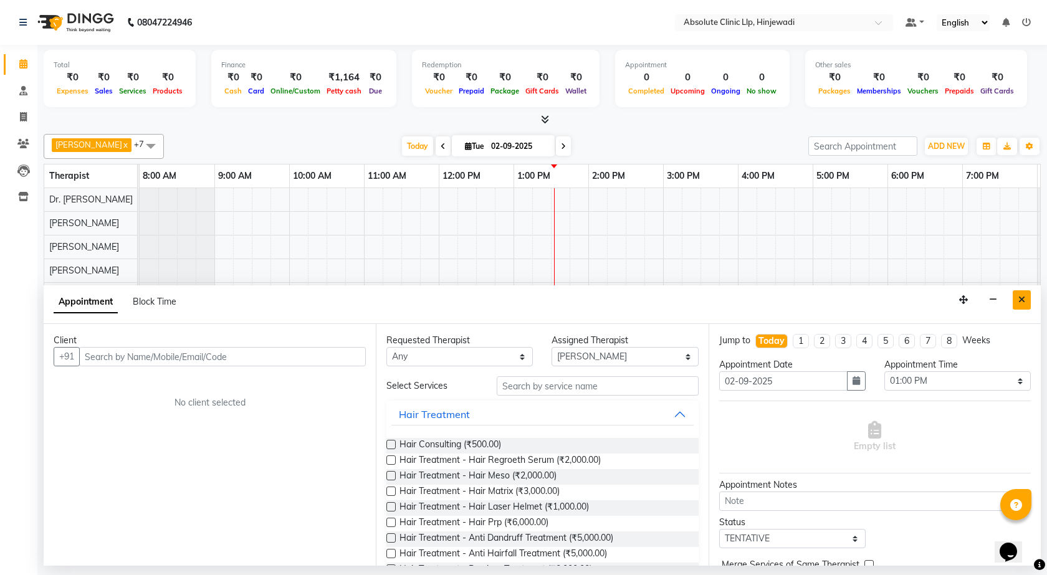
click at [1027, 298] on button "Close" at bounding box center [1021, 299] width 18 height 19
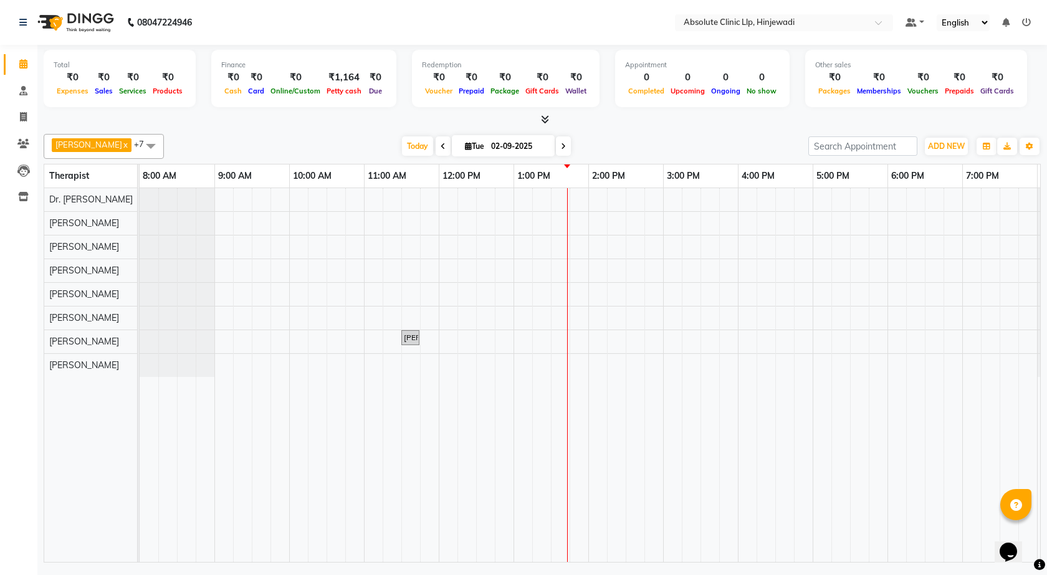
click at [234, 73] on div "Finance ₹0 Cash ₹0 Card ₹0 Online/Custom ₹1,164 Petty cash ₹0 Due" at bounding box center [303, 78] width 185 height 57
click at [22, 143] on icon at bounding box center [23, 143] width 12 height 9
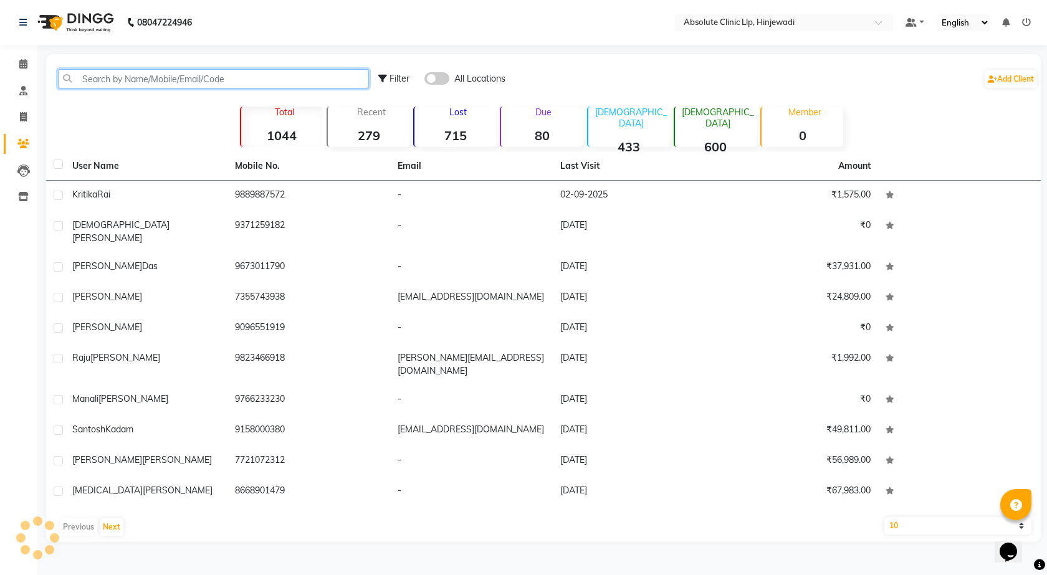
click at [173, 79] on input "text" at bounding box center [213, 78] width 311 height 19
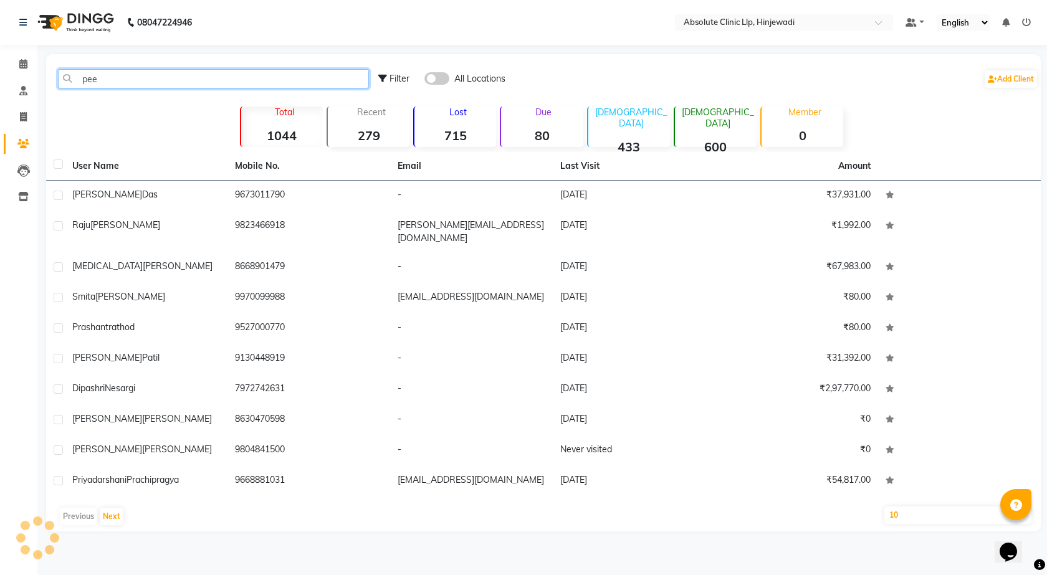
type input "peel"
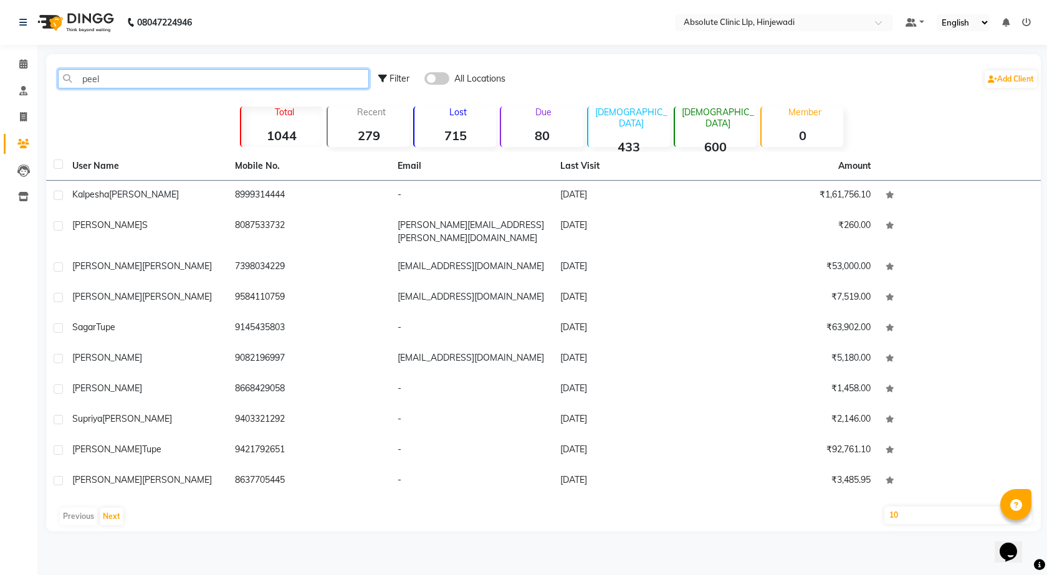
drag, startPoint x: 127, startPoint y: 82, endPoint x: 78, endPoint y: 77, distance: 48.8
click at [78, 77] on input "peel" at bounding box center [213, 78] width 311 height 19
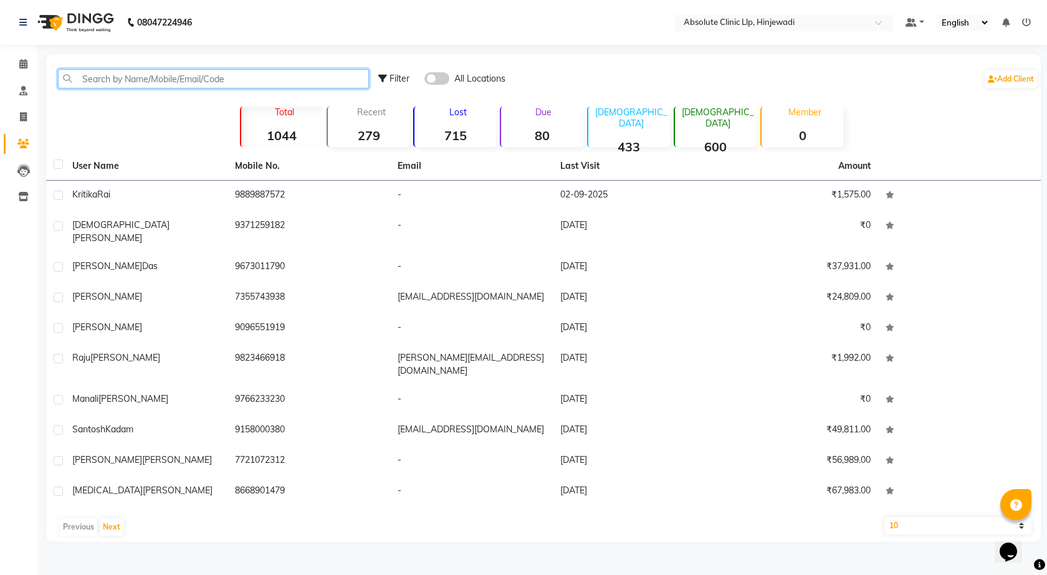
click at [171, 83] on input "text" at bounding box center [213, 78] width 311 height 19
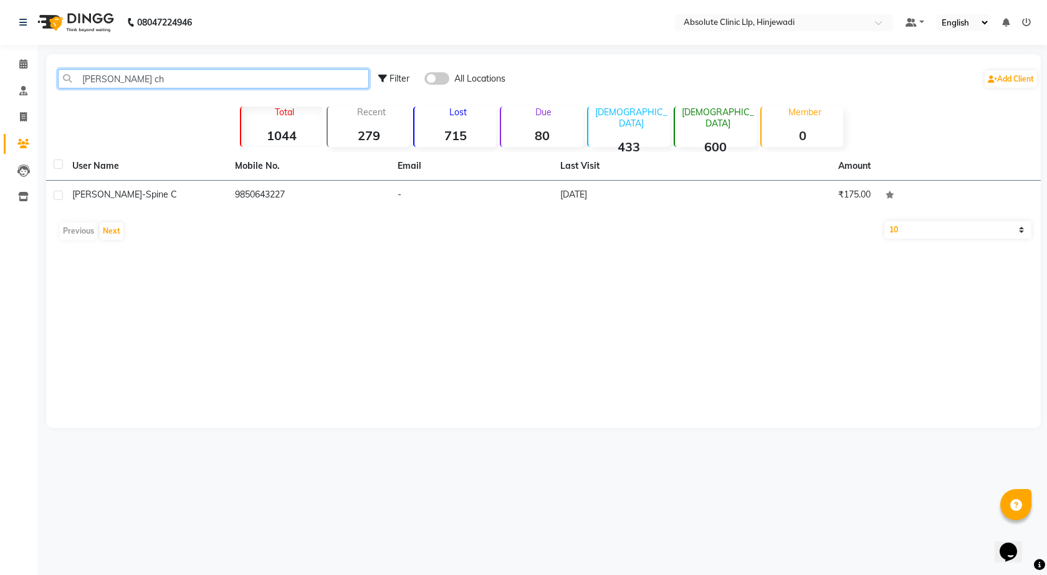
type input "tanaya ch"
click at [161, 196] on span "-Spine c" at bounding box center [159, 194] width 35 height 11
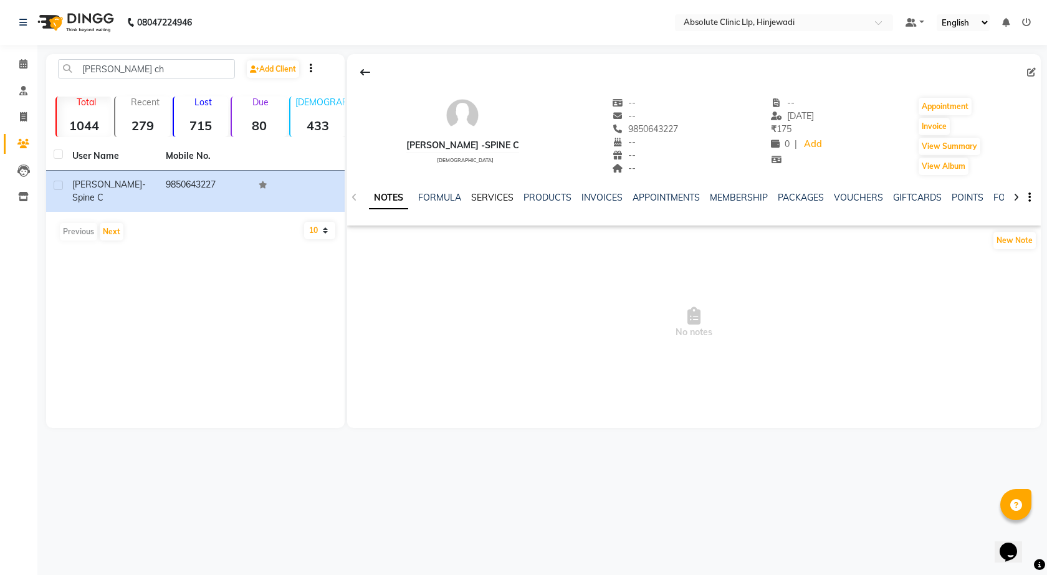
click at [487, 192] on link "SERVICES" at bounding box center [492, 197] width 42 height 11
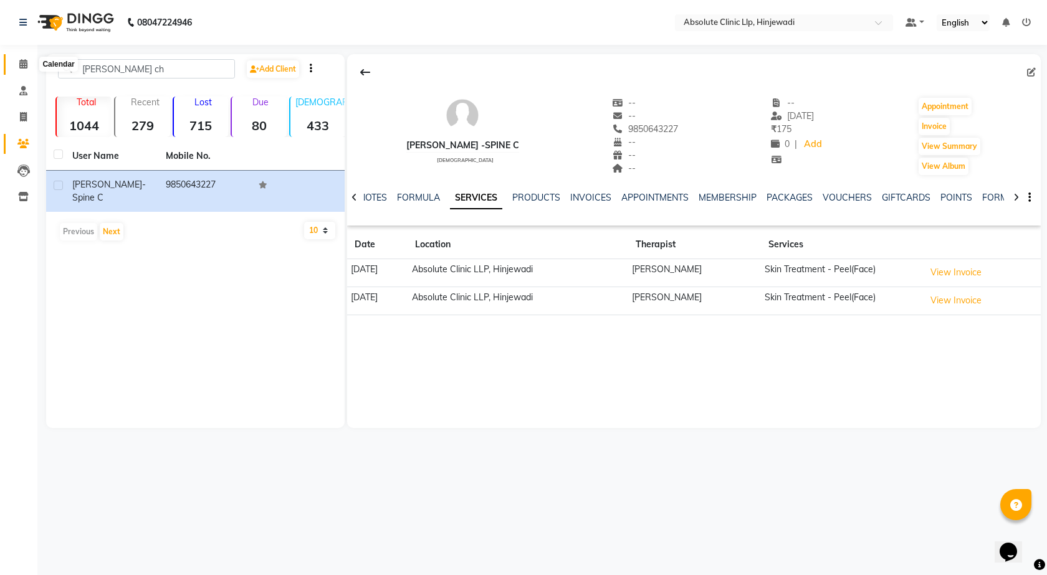
click at [24, 67] on icon at bounding box center [23, 63] width 8 height 9
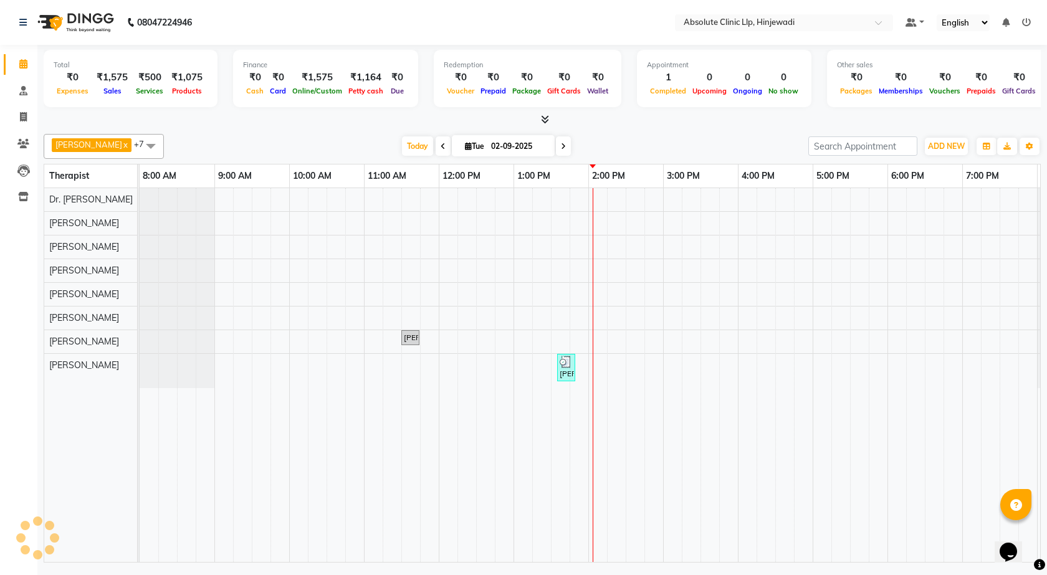
click at [444, 77] on div "₹0" at bounding box center [461, 77] width 34 height 14
click at [414, 90] on div "Total ₹0 Expenses ₹1,575 Sales ₹500 Services ₹1,075 Products Finance ₹0 Cash ₹0…" at bounding box center [542, 80] width 997 height 61
drag, startPoint x: 435, startPoint y: 153, endPoint x: 430, endPoint y: 140, distance: 14.6
click at [435, 153] on span at bounding box center [442, 145] width 15 height 19
type input "01-09-2025"
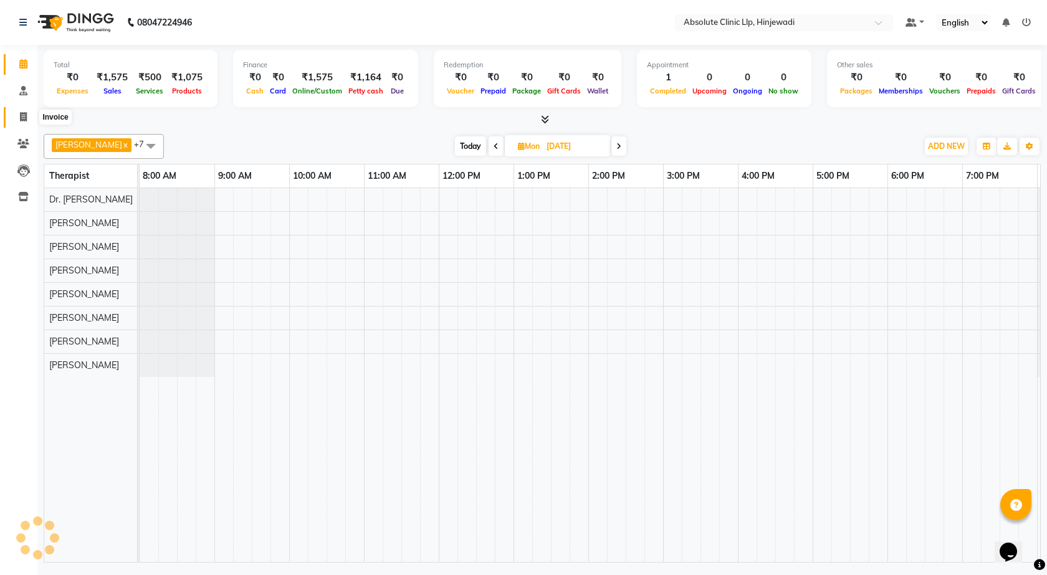
click at [24, 115] on icon at bounding box center [23, 116] width 7 height 9
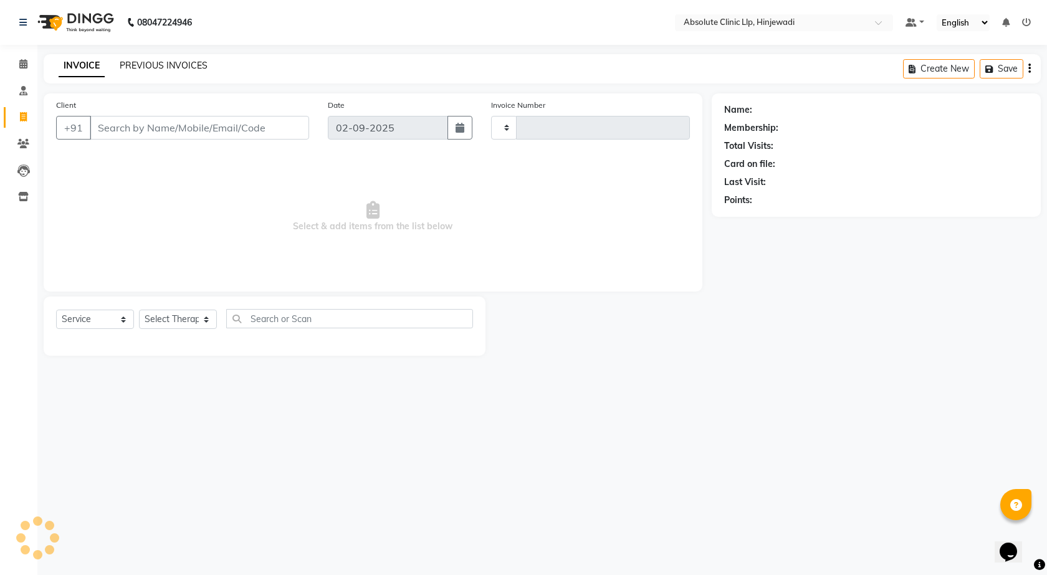
click at [150, 68] on link "PREVIOUS INVOICES" at bounding box center [164, 65] width 88 height 11
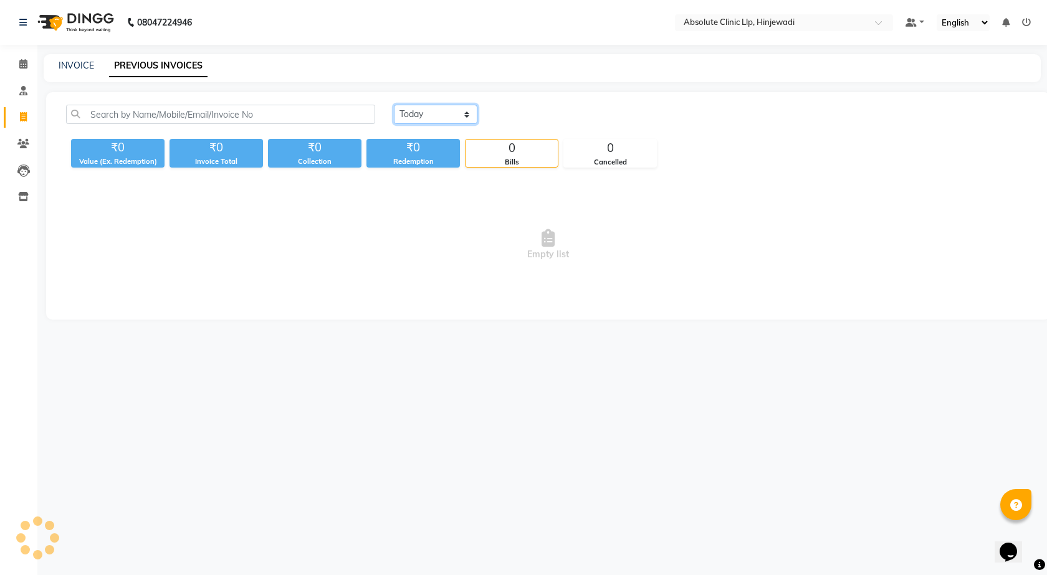
click at [439, 116] on select "Today Yesterday Custom Range" at bounding box center [435, 114] width 83 height 19
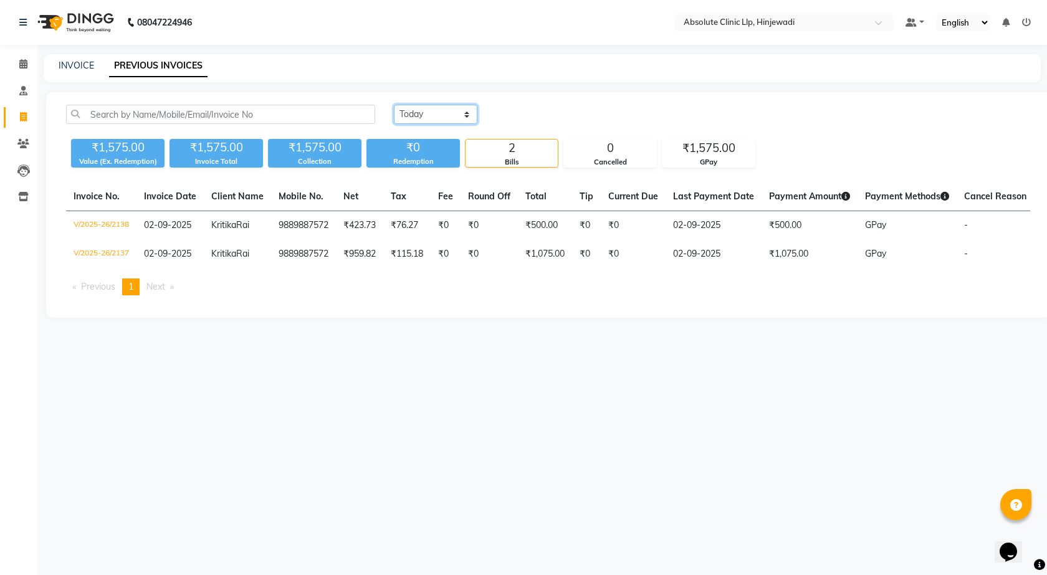
click at [394, 105] on select "Today Yesterday Custom Range" at bounding box center [435, 114] width 83 height 19
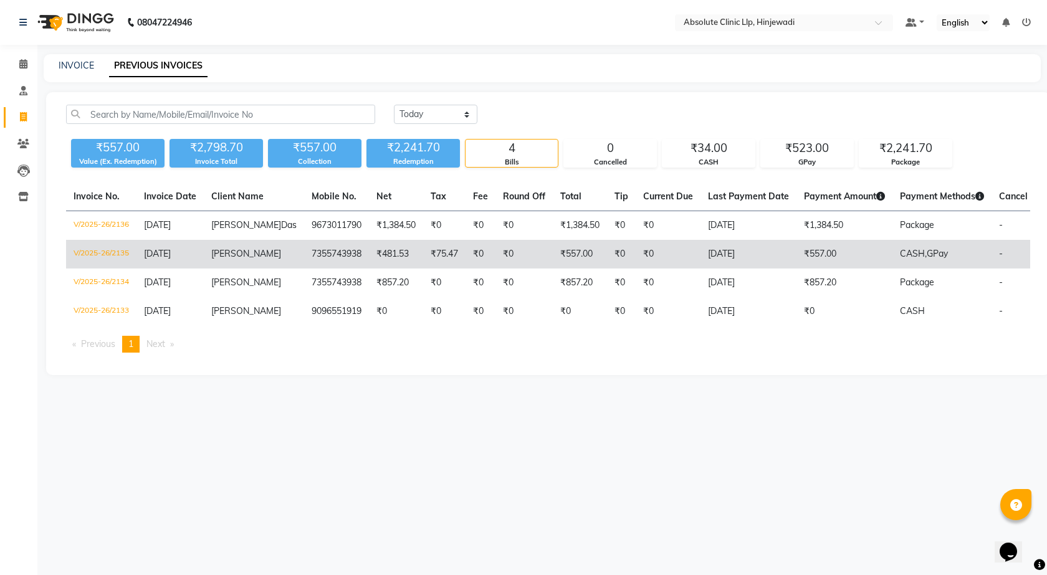
click at [892, 257] on td "CASH, GPay" at bounding box center [941, 254] width 99 height 29
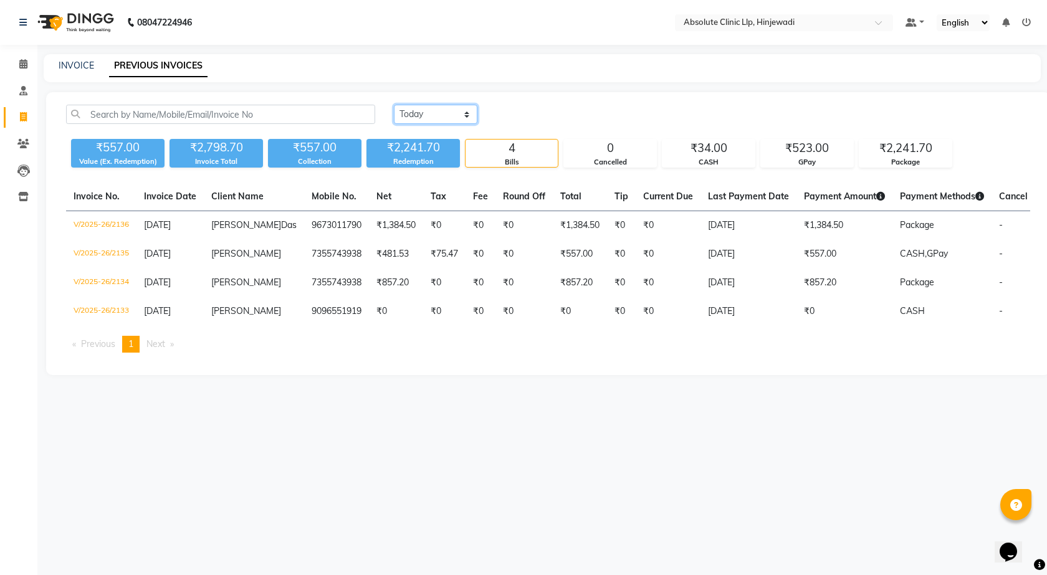
click at [417, 120] on select "Today Yesterday Custom Range" at bounding box center [435, 114] width 83 height 19
select select "today"
click at [394, 105] on select "Today Yesterday Custom Range" at bounding box center [435, 114] width 83 height 19
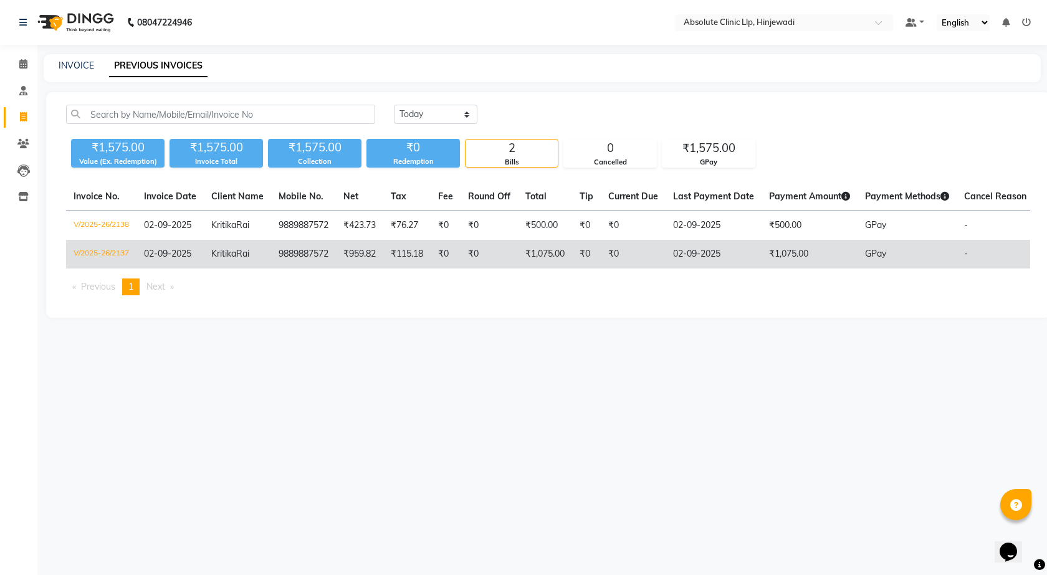
click at [665, 252] on td "₹0" at bounding box center [633, 254] width 65 height 29
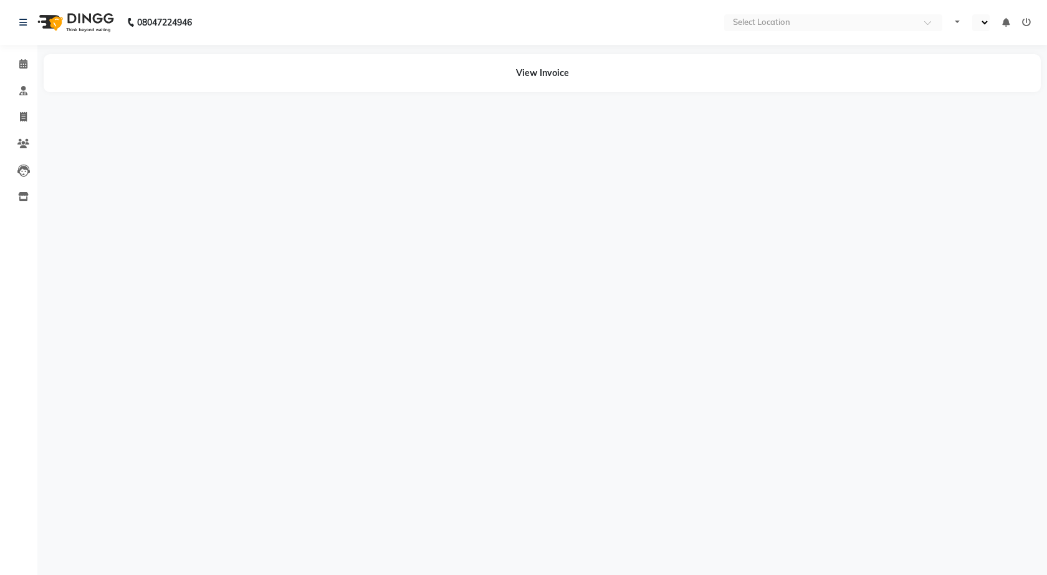
select select "en"
